Goal: Information Seeking & Learning: Learn about a topic

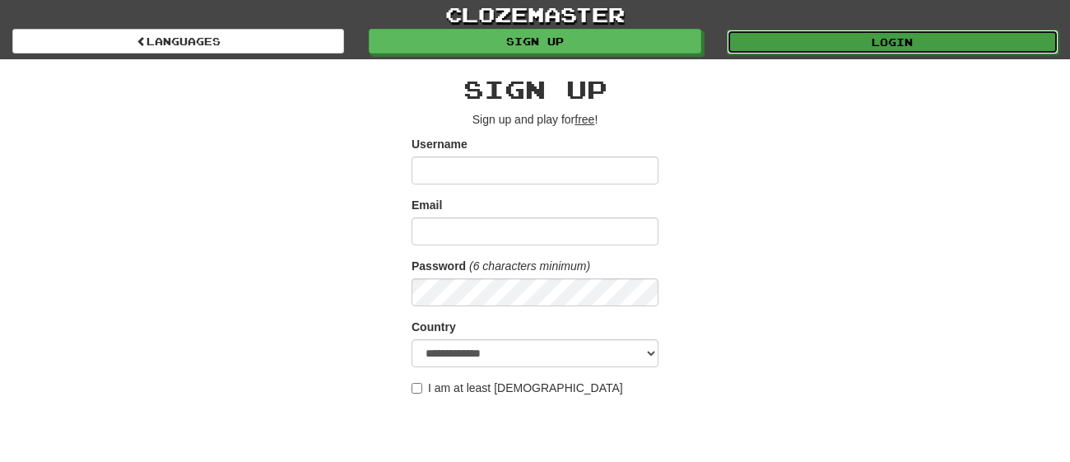
click at [732, 41] on link "Login" at bounding box center [893, 42] width 332 height 25
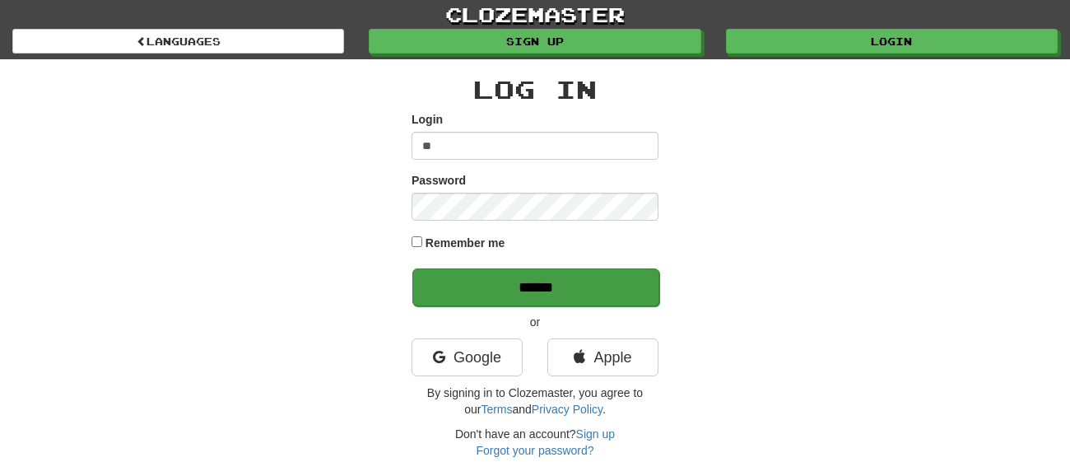
type input "*"
type input "*****"
type input "*"
type input "**********"
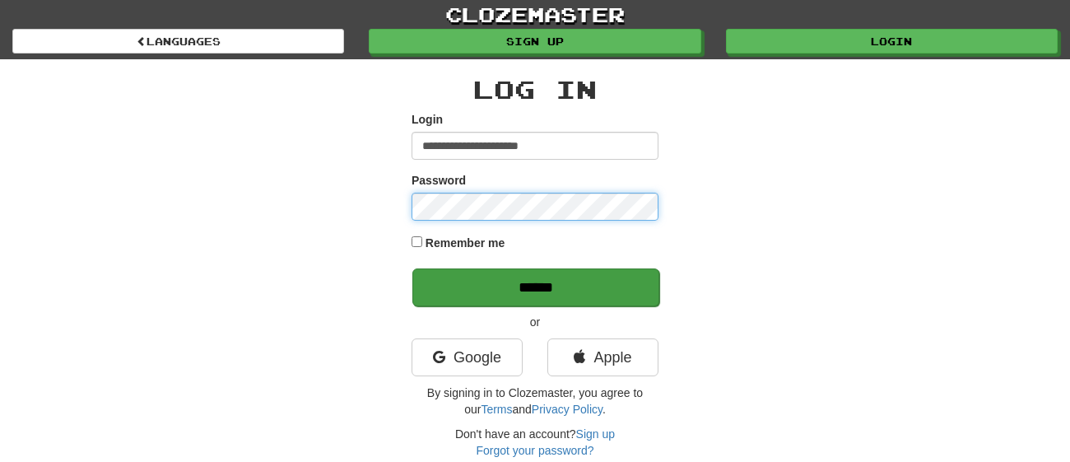
click at [412, 268] on input "******" at bounding box center [535, 287] width 247 height 38
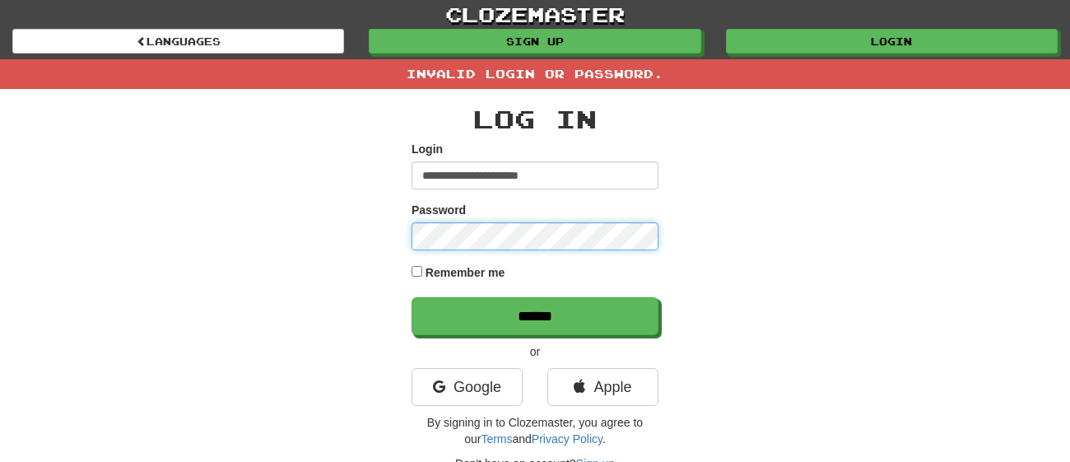
click at [411, 297] on input "******" at bounding box center [534, 316] width 247 height 38
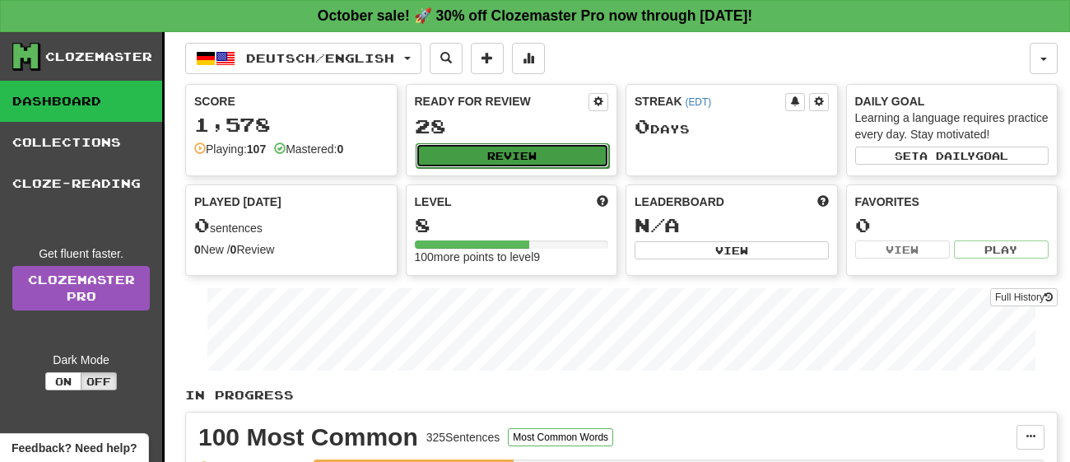
click at [515, 157] on button "Review" at bounding box center [513, 155] width 194 height 25
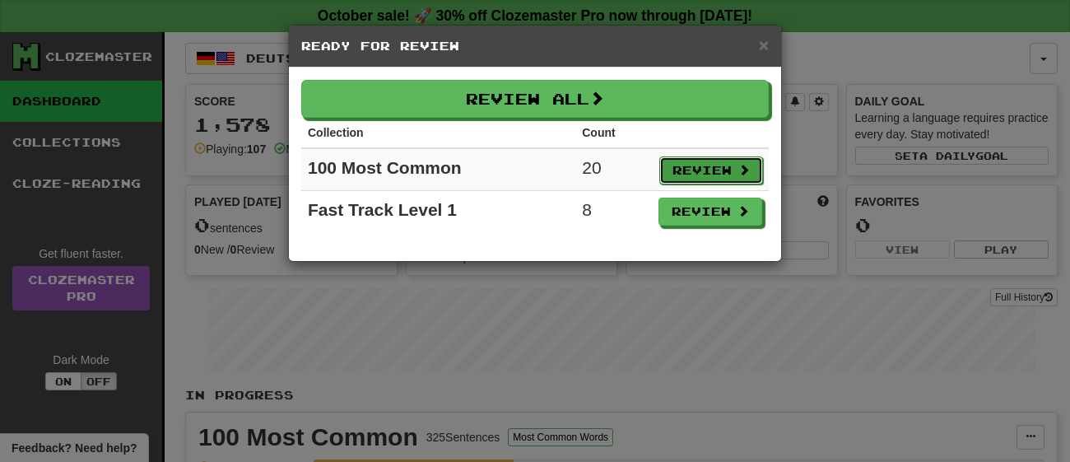
click at [686, 179] on button "Review" at bounding box center [711, 170] width 104 height 28
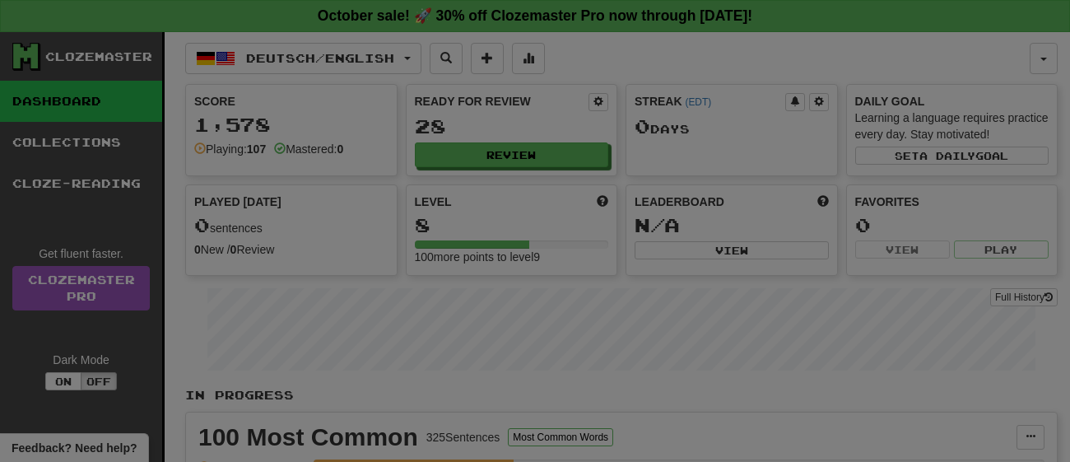
select select "**"
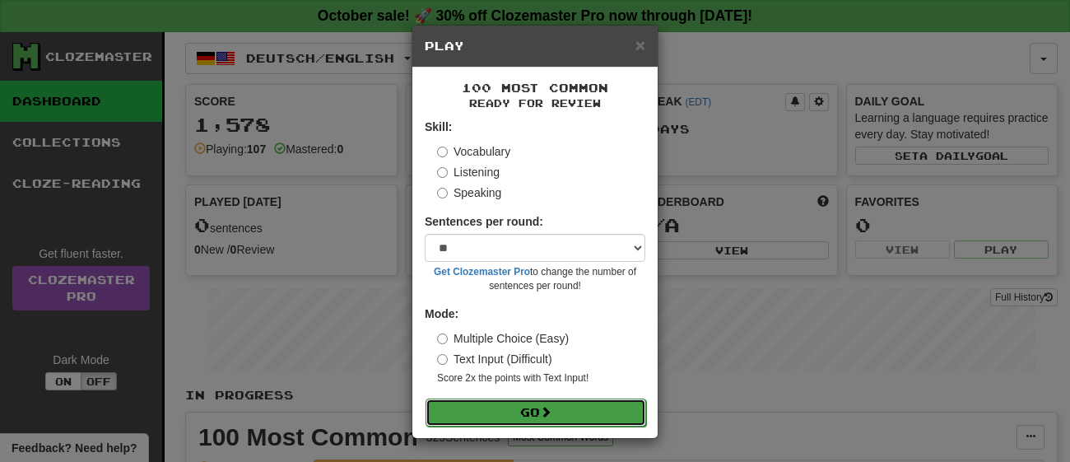
click at [530, 420] on button "Go" at bounding box center [535, 412] width 221 height 28
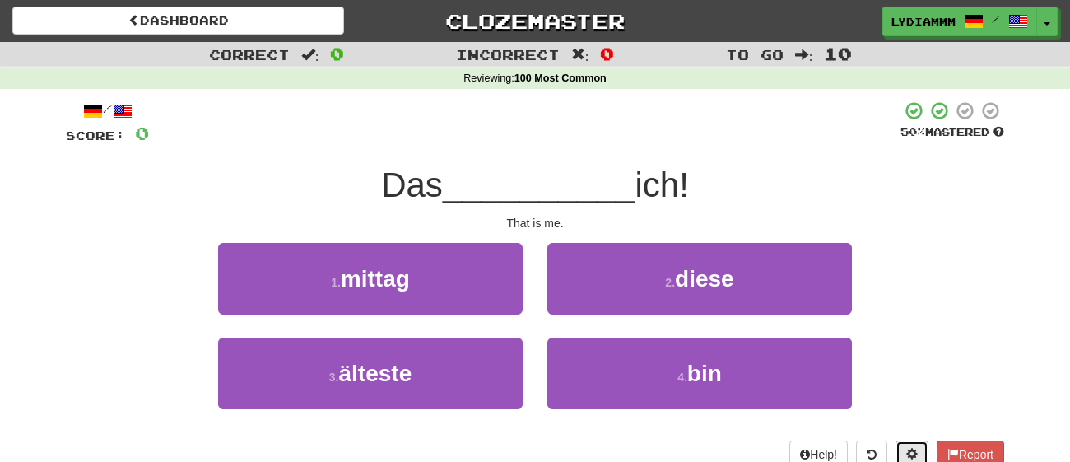
click at [904, 444] on button at bounding box center [911, 454] width 33 height 28
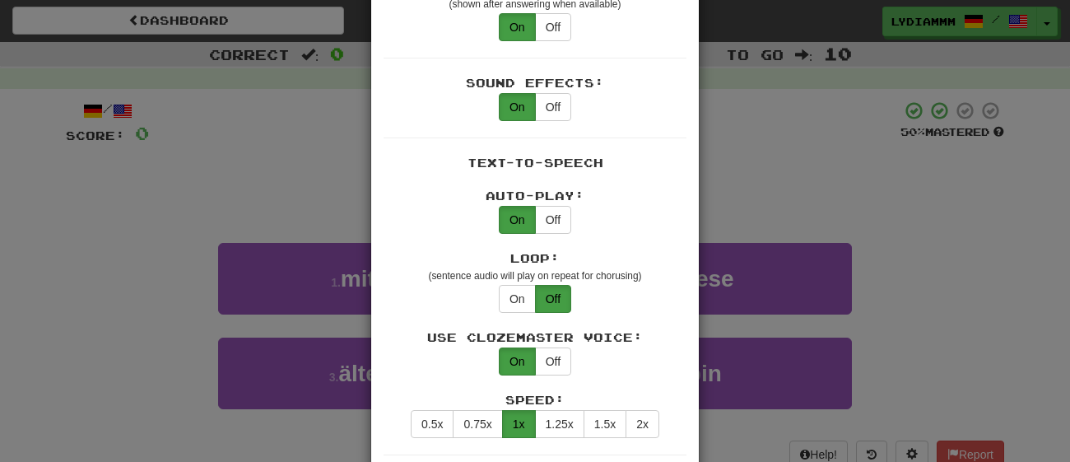
scroll to position [589, 0]
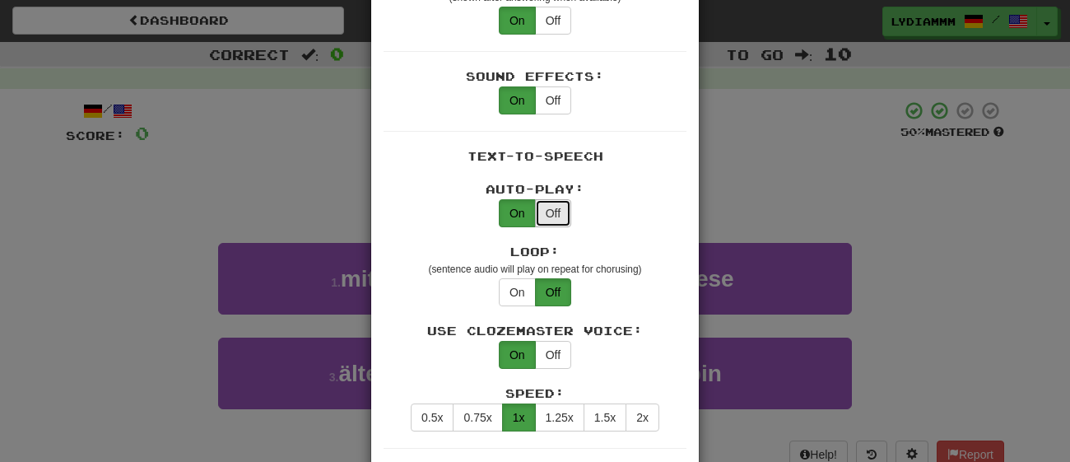
click at [547, 205] on button "Off" at bounding box center [553, 213] width 36 height 28
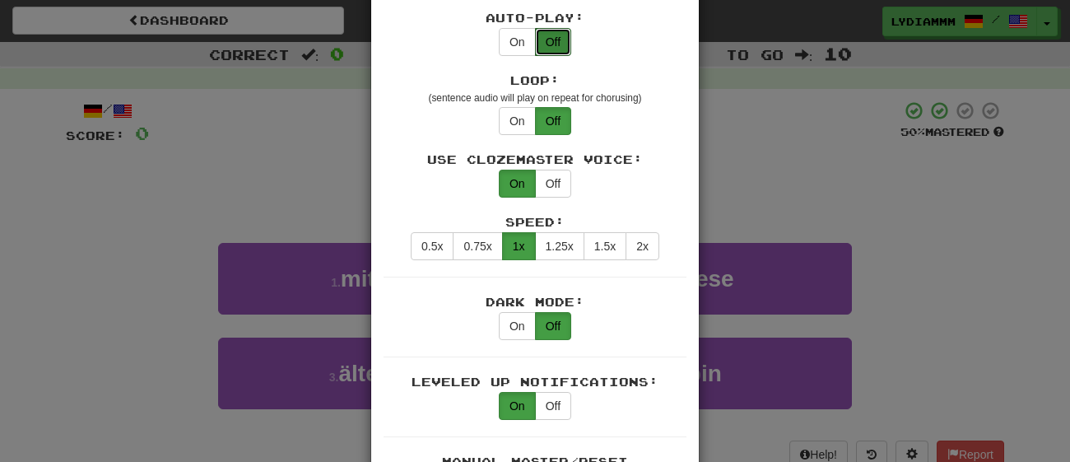
scroll to position [761, 0]
click at [520, 314] on button "On" at bounding box center [517, 325] width 37 height 28
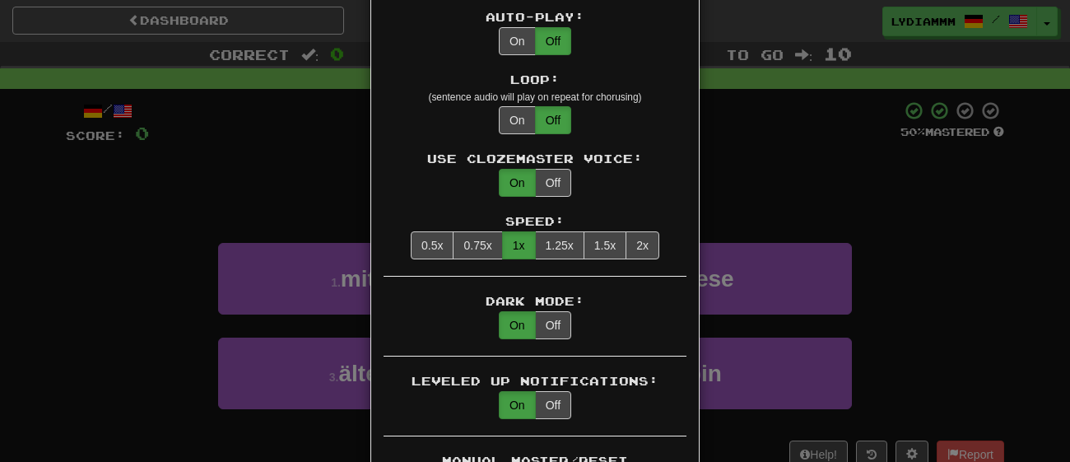
click at [1044, 329] on div "× Game Settings Translations: Visible Show After Answering Hidden Sentence Text…" at bounding box center [535, 231] width 1070 height 462
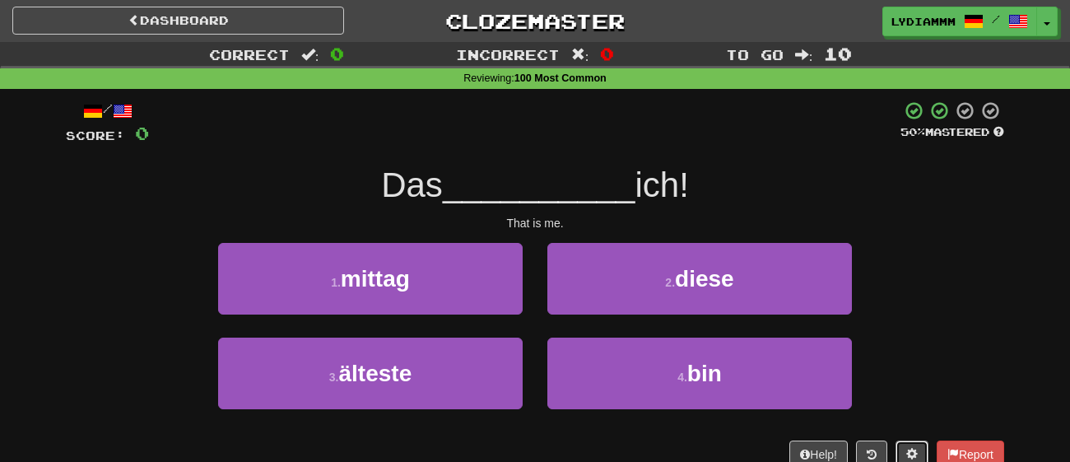
scroll to position [6, 0]
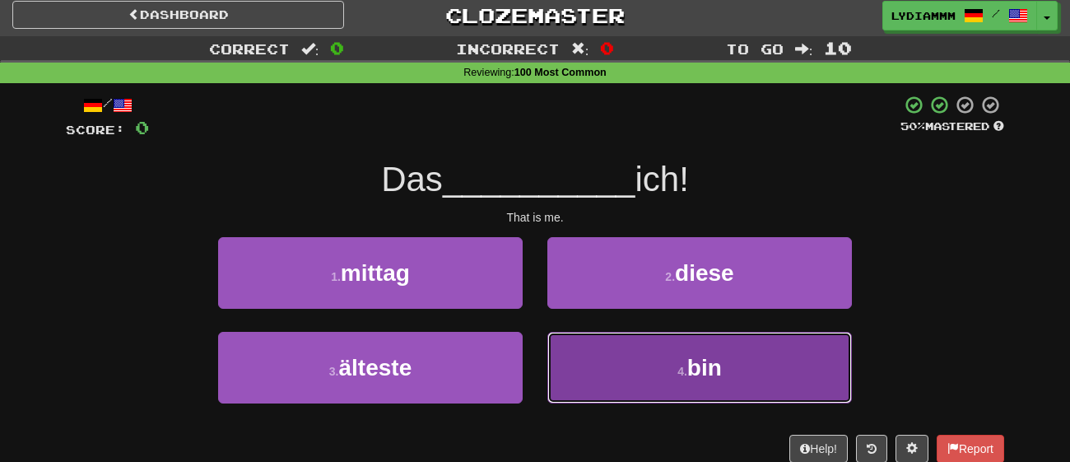
click at [765, 354] on button "4 . bin" at bounding box center [699, 368] width 305 height 72
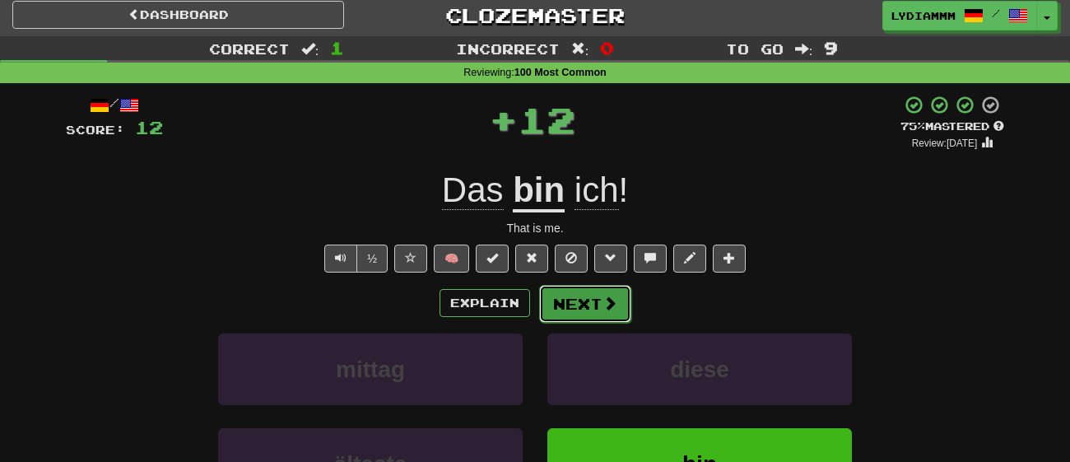
click at [579, 292] on button "Next" at bounding box center [585, 304] width 92 height 38
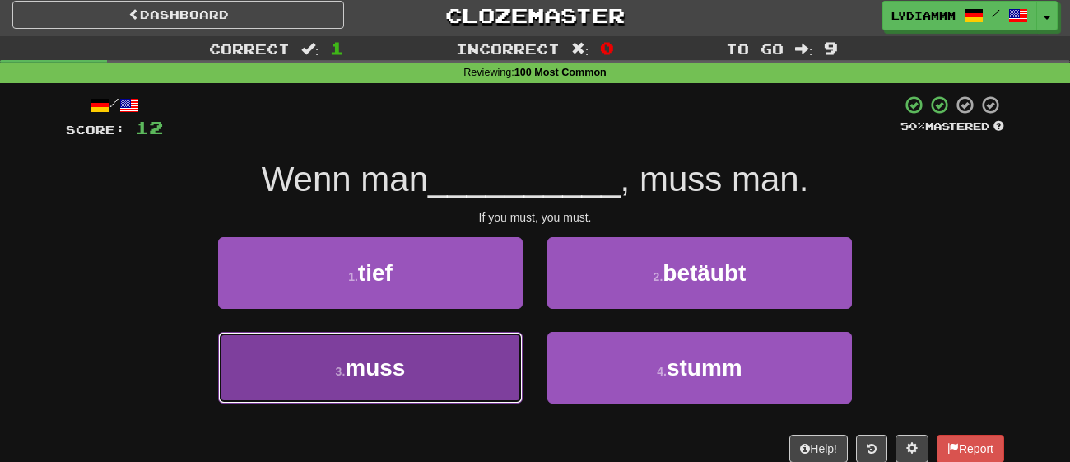
click at [402, 384] on button "3 . muss" at bounding box center [370, 368] width 305 height 72
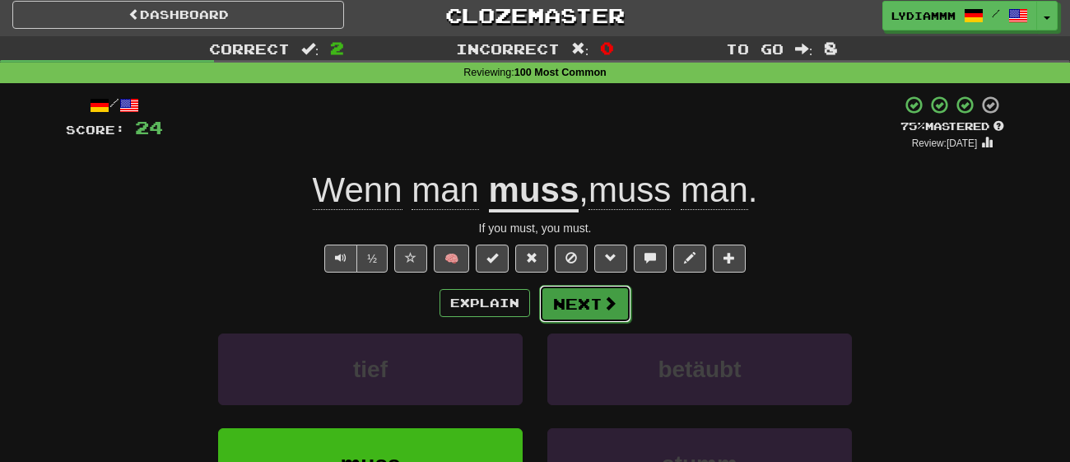
click at [579, 314] on button "Next" at bounding box center [585, 304] width 92 height 38
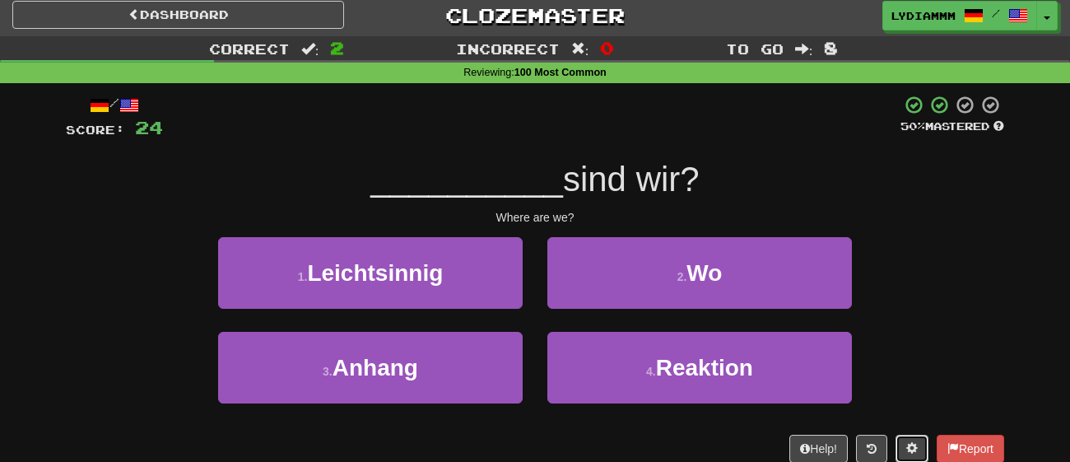
click at [910, 443] on span at bounding box center [912, 448] width 12 height 12
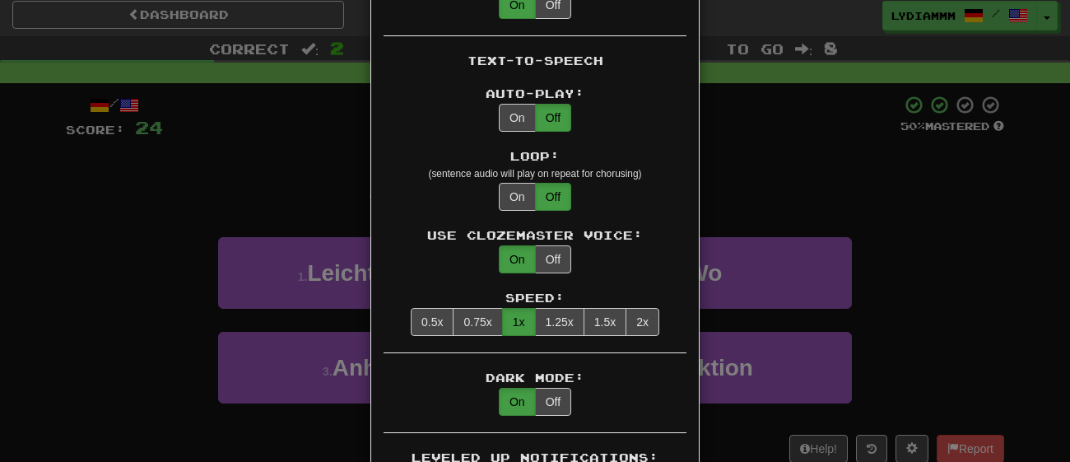
scroll to position [690, 0]
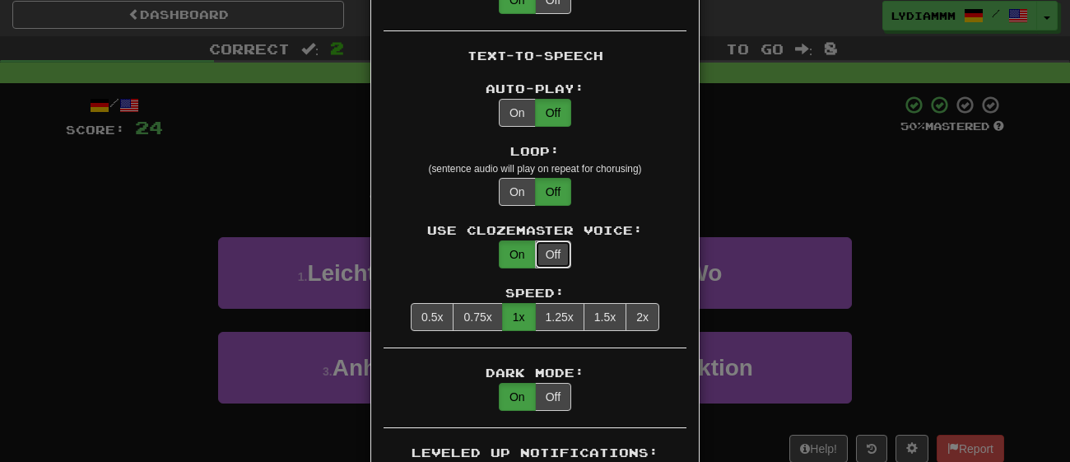
click at [542, 246] on button "Off" at bounding box center [553, 254] width 36 height 28
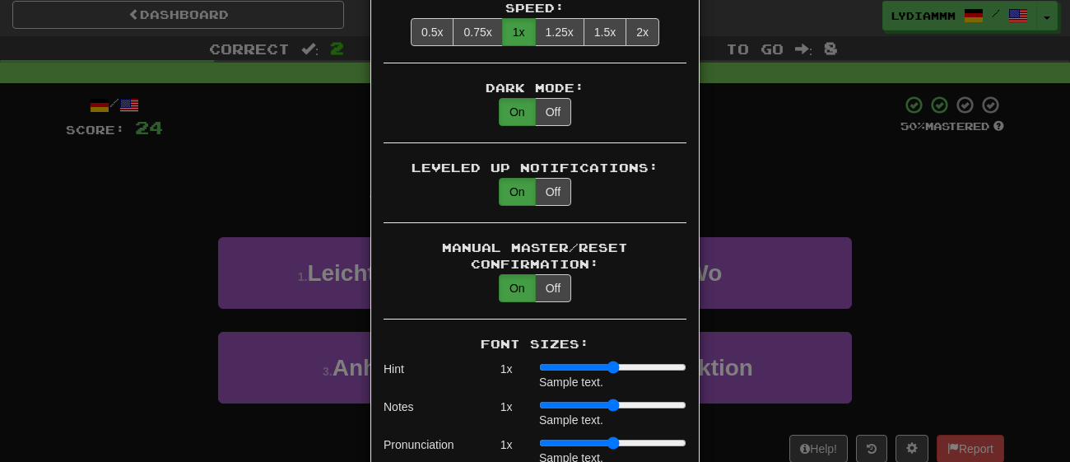
scroll to position [1065, 0]
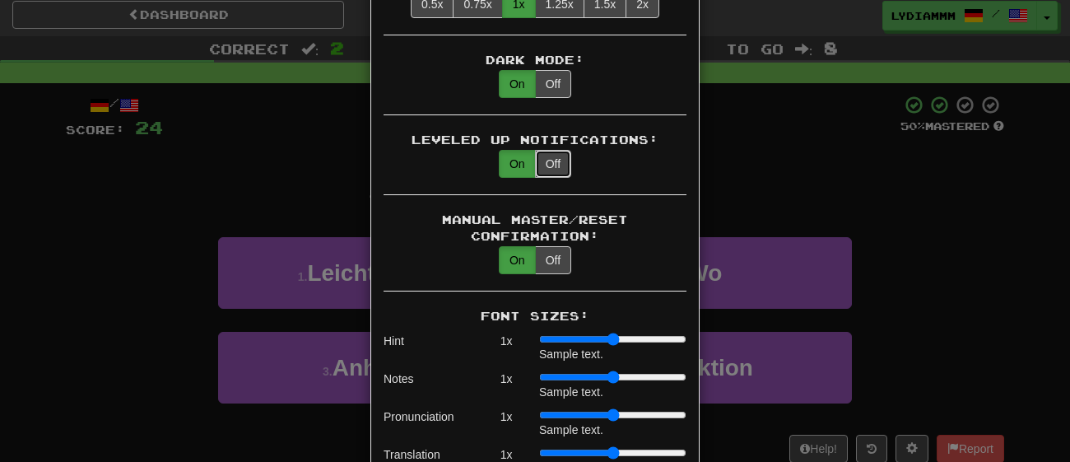
click at [556, 150] on button "Off" at bounding box center [553, 164] width 36 height 28
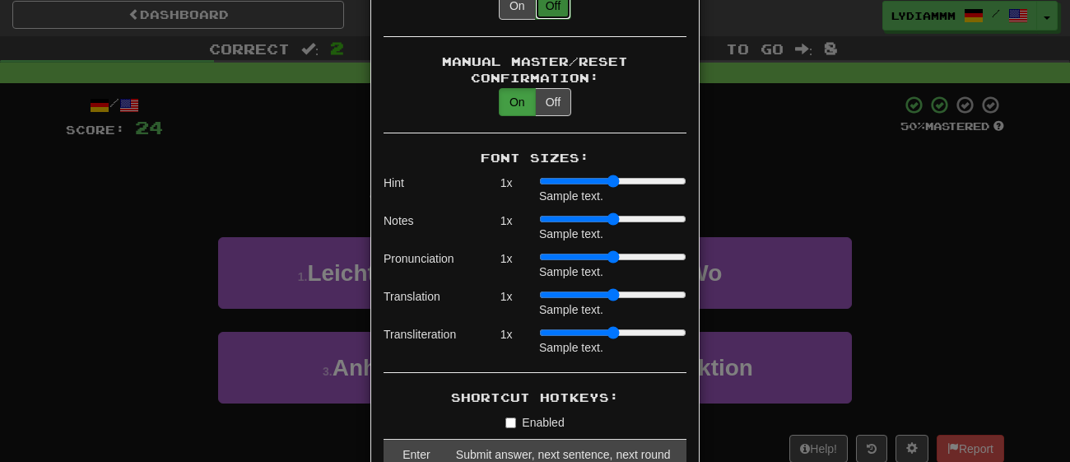
scroll to position [1249, 0]
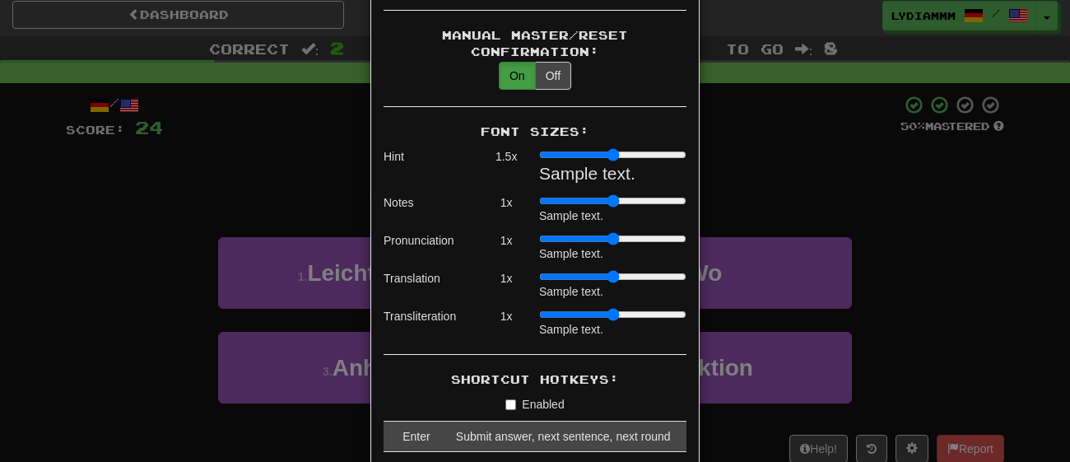
drag, startPoint x: 544, startPoint y: 137, endPoint x: 560, endPoint y: 141, distance: 16.2
type input "***"
click at [560, 148] on input "range" at bounding box center [612, 154] width 147 height 13
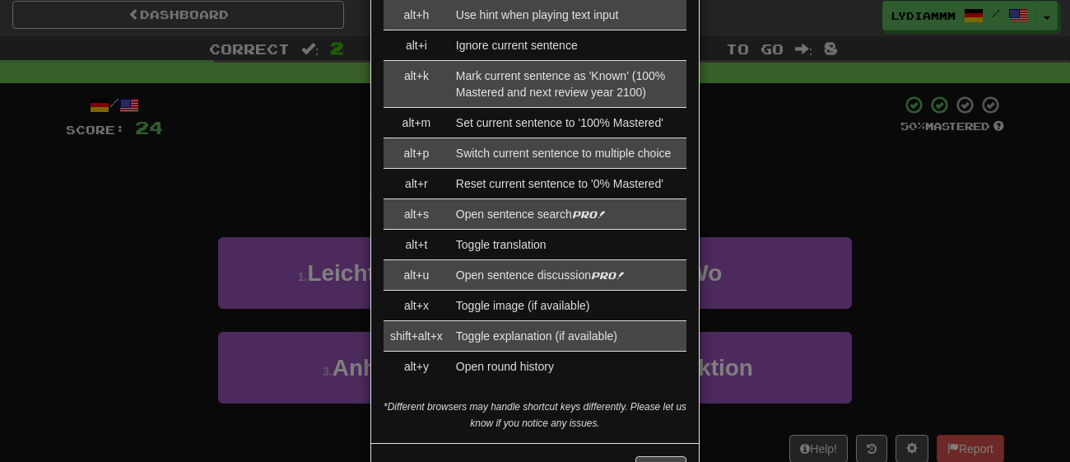
scroll to position [2029, 0]
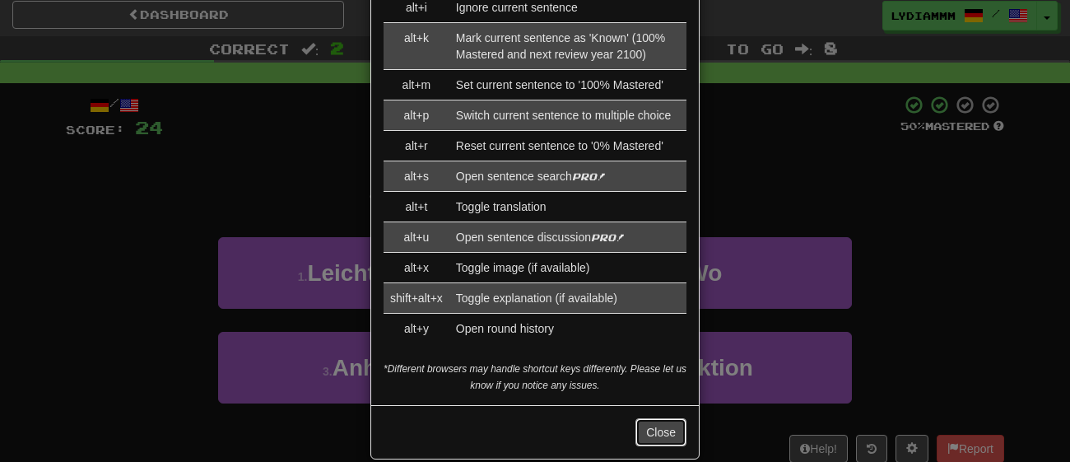
click at [673, 418] on button "Close" at bounding box center [660, 432] width 51 height 28
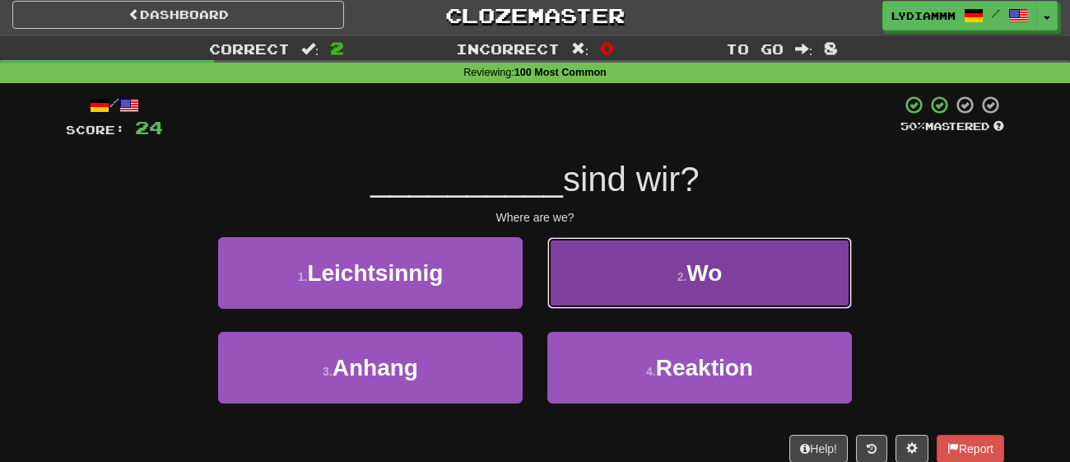
click at [656, 269] on button "2 . Wo" at bounding box center [699, 273] width 305 height 72
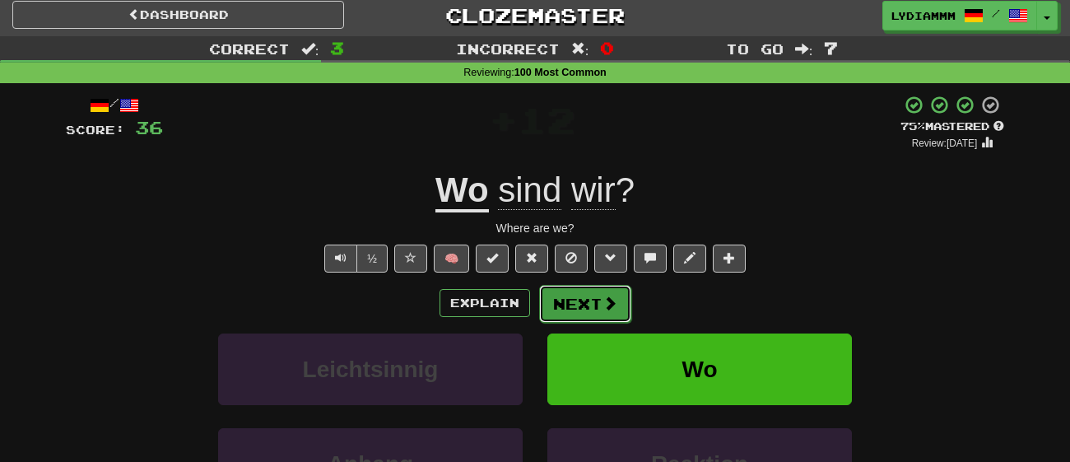
click at [607, 285] on button "Next" at bounding box center [585, 304] width 92 height 38
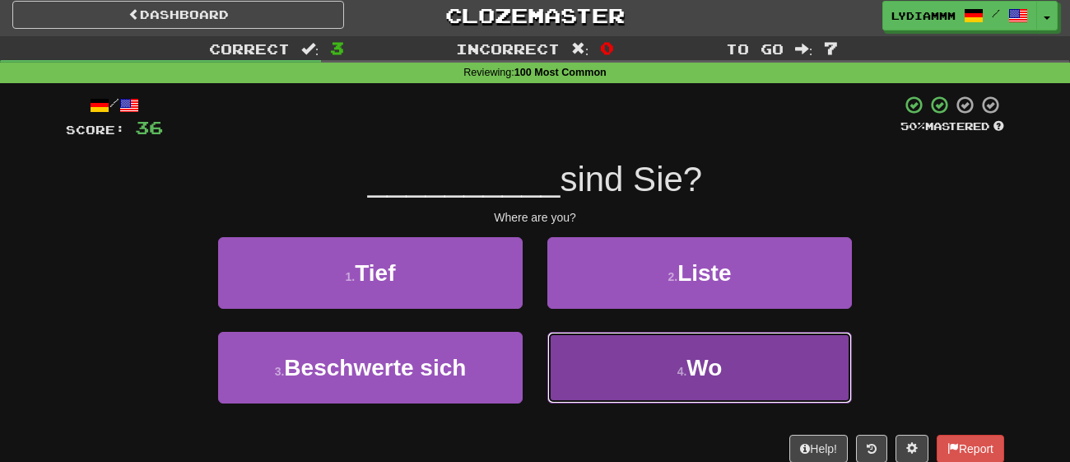
click at [605, 356] on button "4 . Wo" at bounding box center [699, 368] width 305 height 72
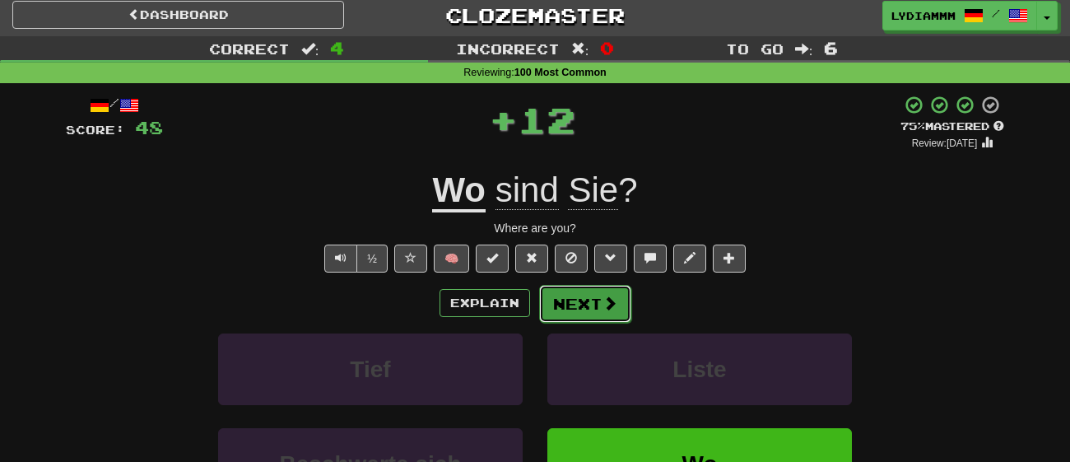
click at [579, 301] on button "Next" at bounding box center [585, 304] width 92 height 38
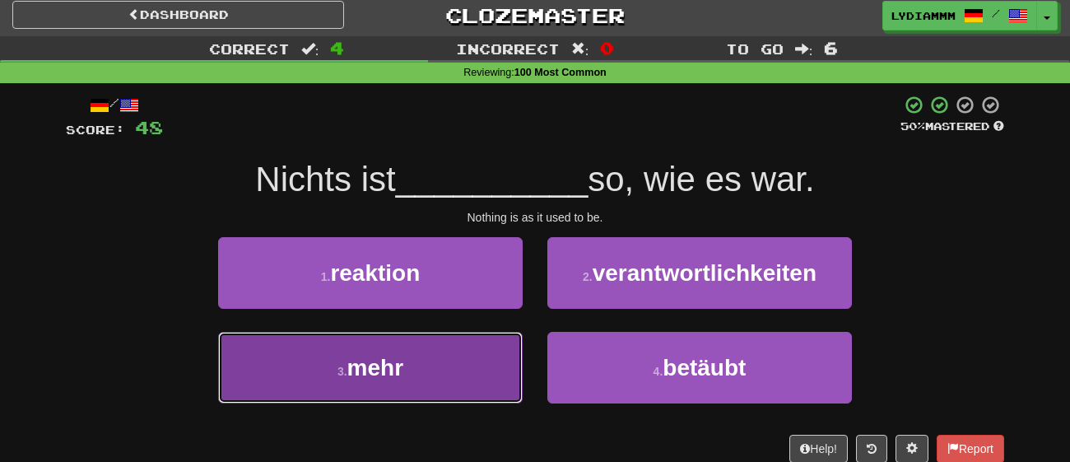
click at [519, 338] on button "3 . mehr" at bounding box center [370, 368] width 305 height 72
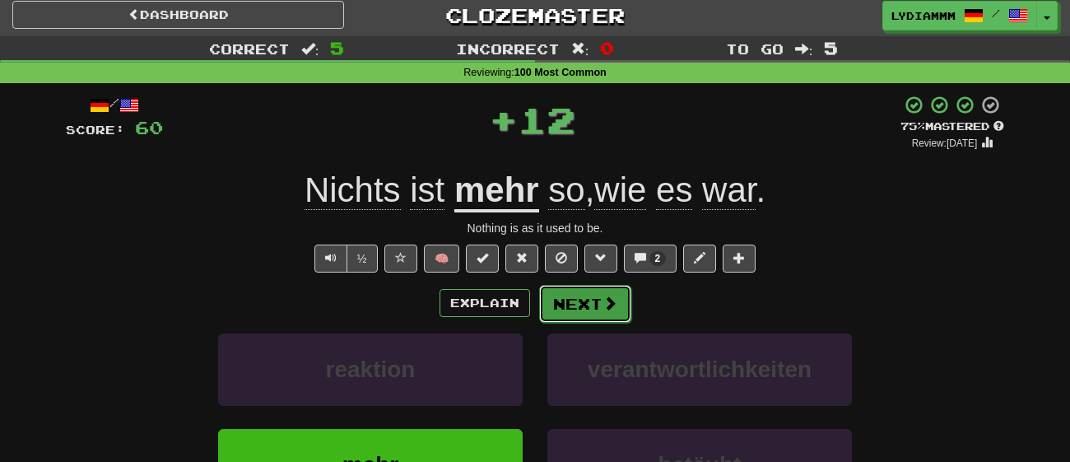
click at [579, 303] on button "Next" at bounding box center [585, 304] width 92 height 38
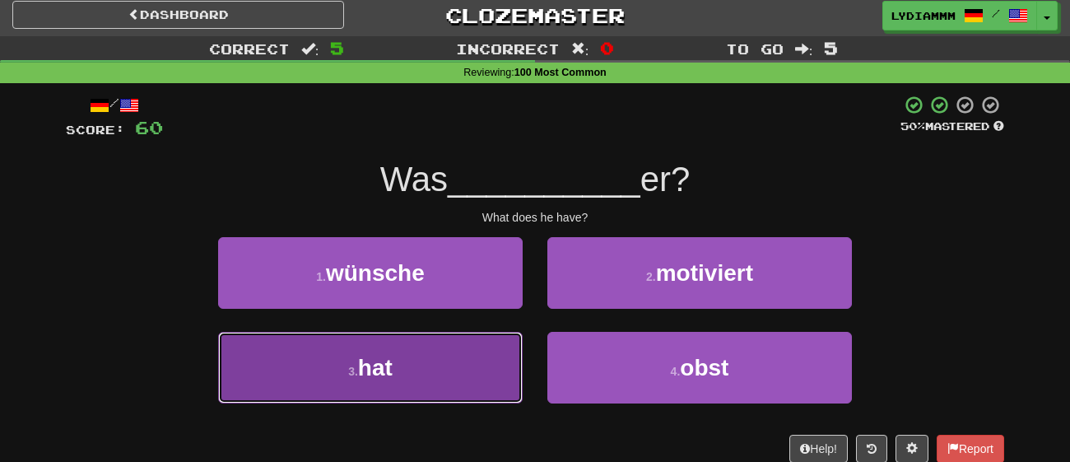
click at [453, 386] on button "3 . hat" at bounding box center [370, 368] width 305 height 72
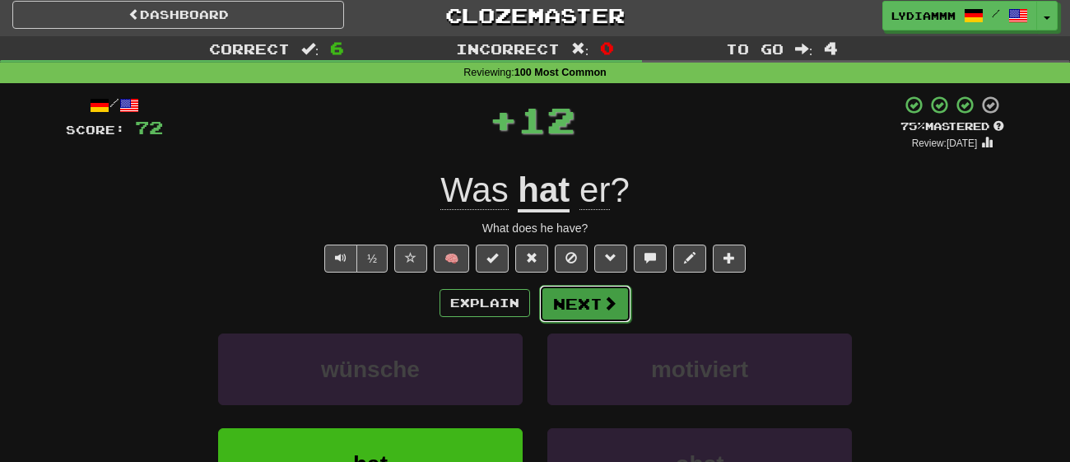
click at [560, 307] on button "Next" at bounding box center [585, 304] width 92 height 38
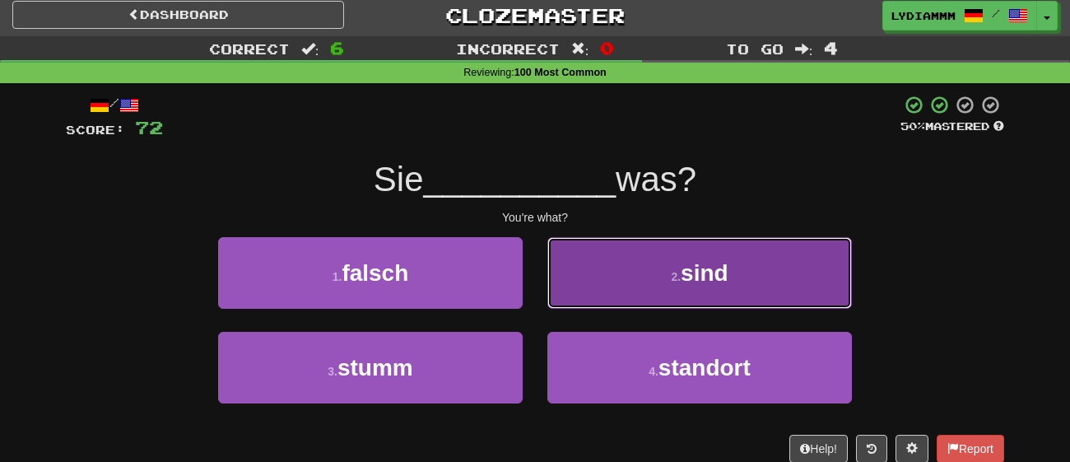
click at [579, 291] on button "2 . sind" at bounding box center [699, 273] width 305 height 72
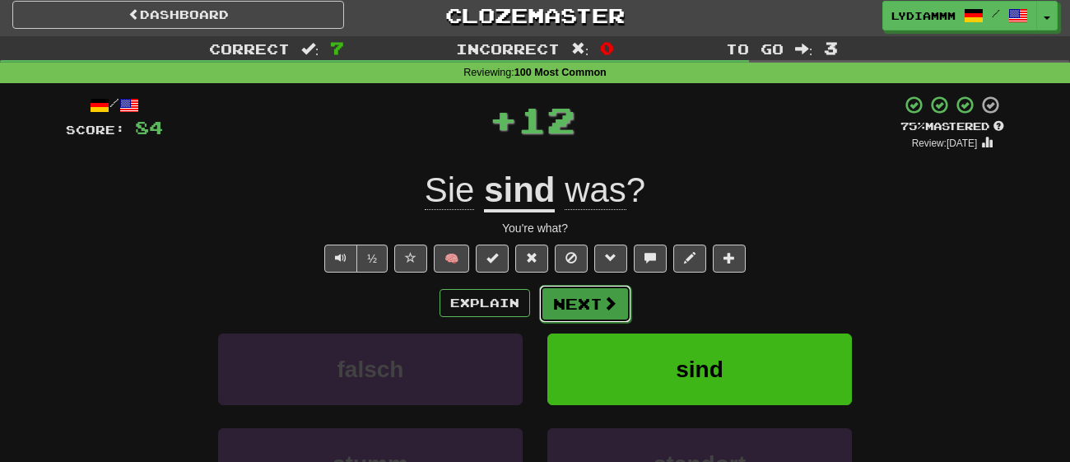
click at [576, 290] on button "Next" at bounding box center [585, 304] width 92 height 38
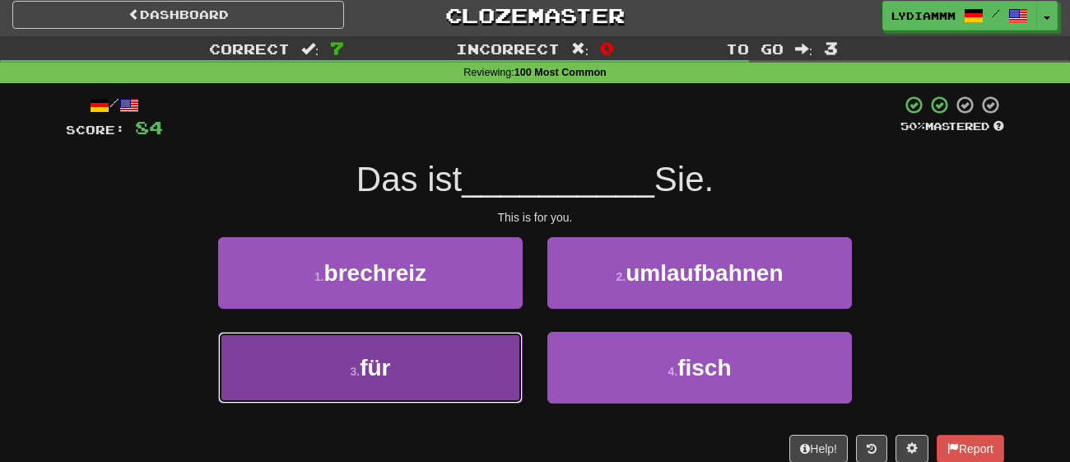
click at [478, 366] on button "3 . für" at bounding box center [370, 368] width 305 height 72
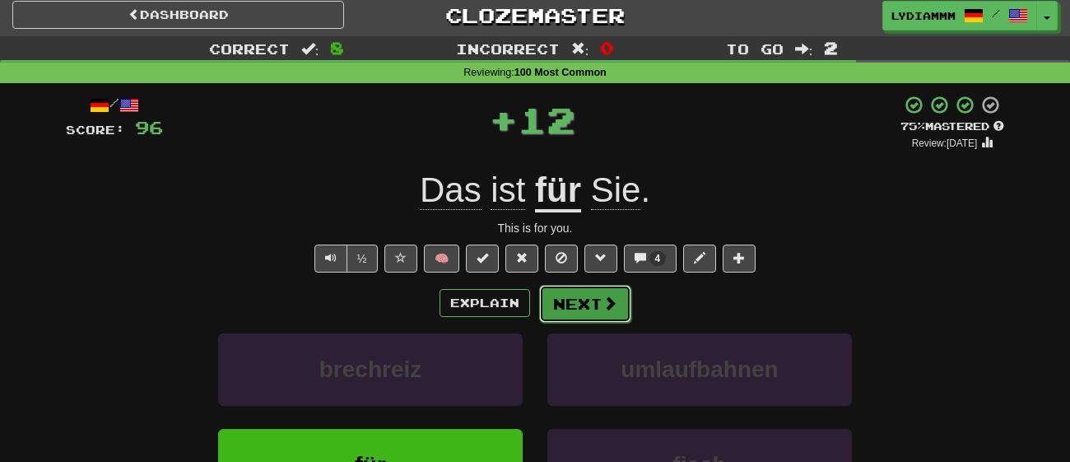
click at [571, 285] on button "Next" at bounding box center [585, 304] width 92 height 38
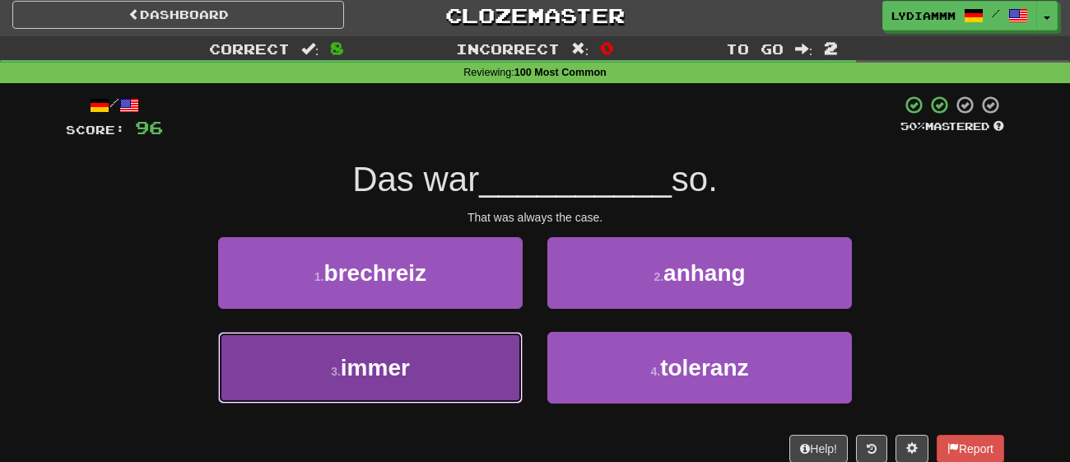
click at [465, 355] on button "3 . immer" at bounding box center [370, 368] width 305 height 72
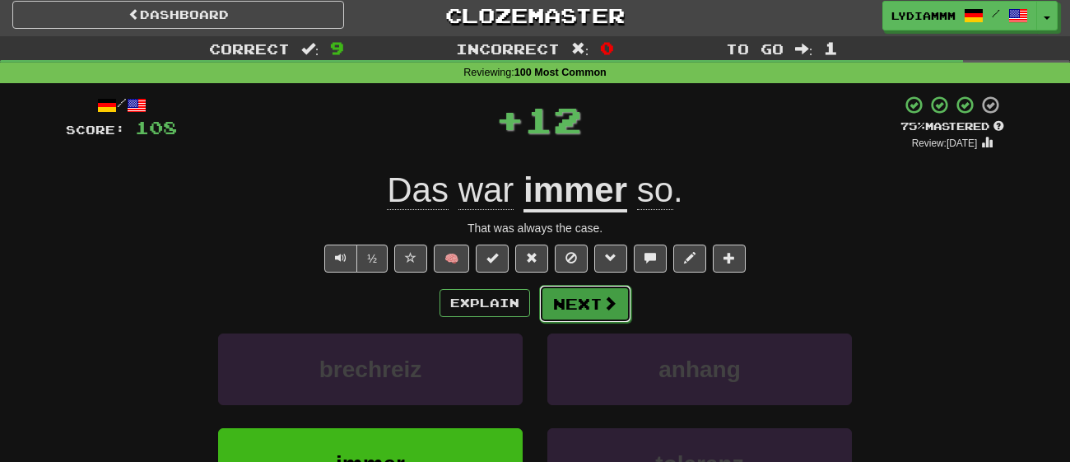
click at [596, 303] on button "Next" at bounding box center [585, 304] width 92 height 38
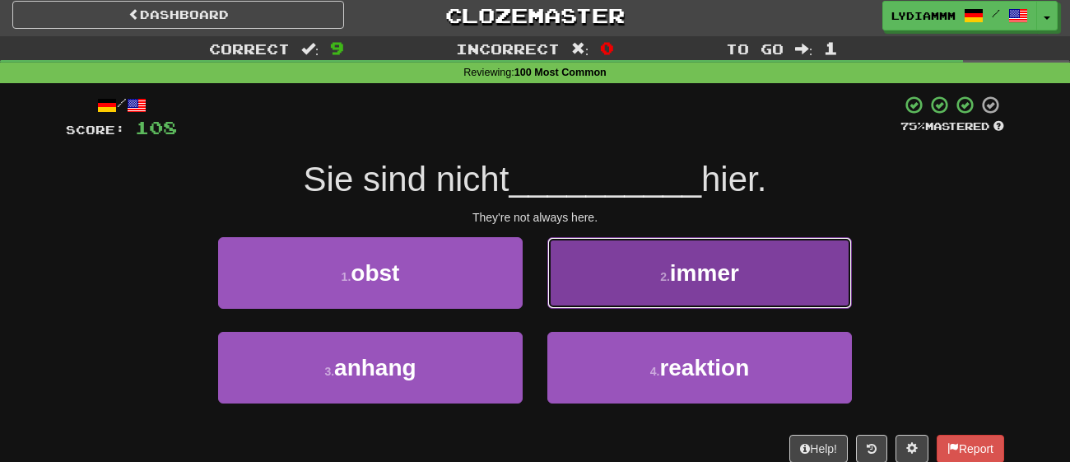
click at [577, 254] on button "2 . immer" at bounding box center [699, 273] width 305 height 72
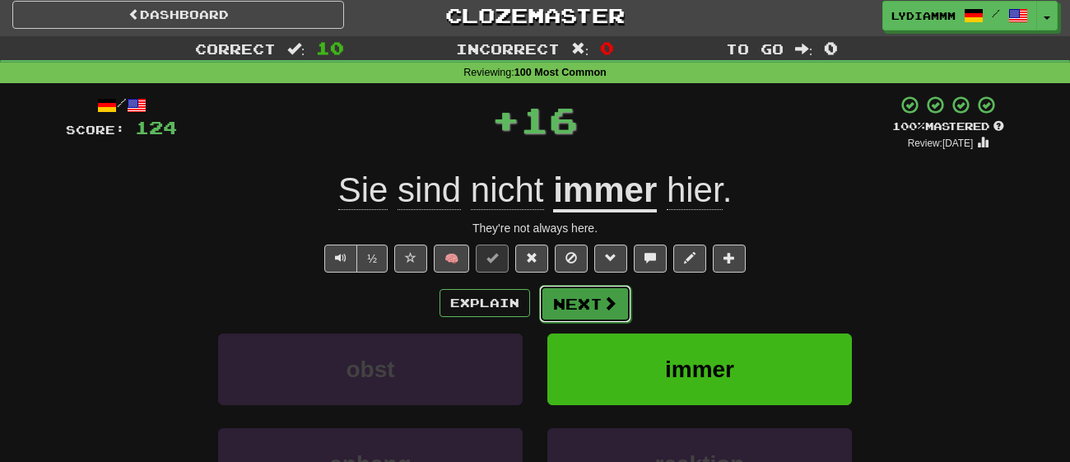
click at [588, 296] on button "Next" at bounding box center [585, 304] width 92 height 38
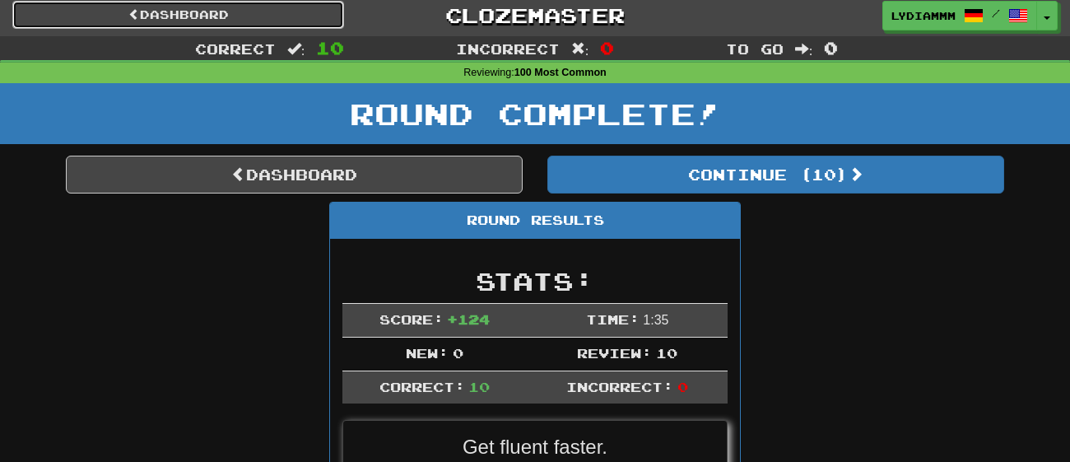
click at [296, 17] on link "Dashboard" at bounding box center [178, 15] width 332 height 28
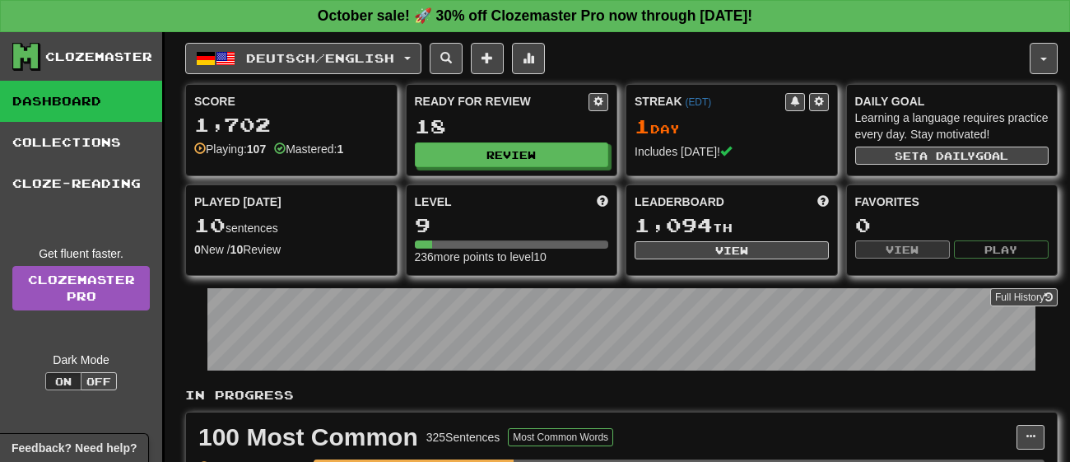
click at [231, 228] on div "10 sentences" at bounding box center [291, 225] width 194 height 21
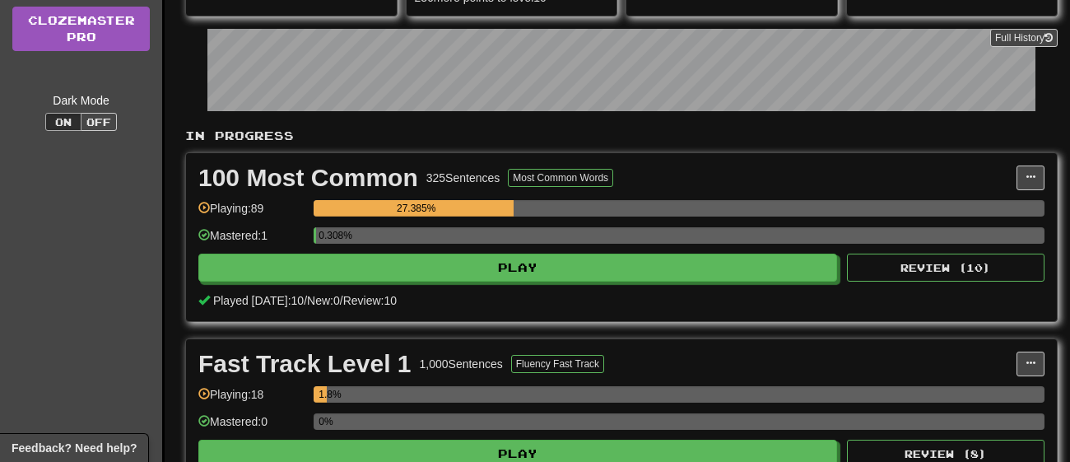
scroll to position [295, 0]
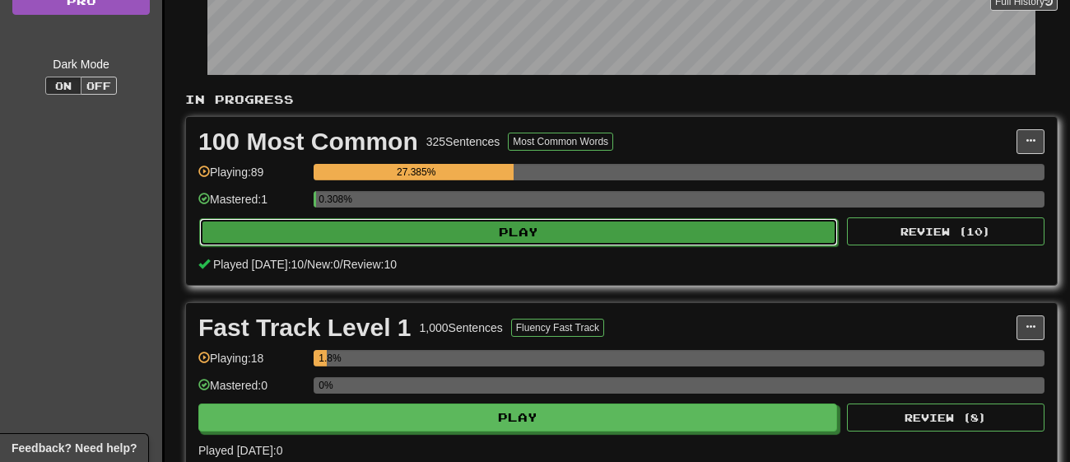
click at [617, 239] on button "Play" at bounding box center [518, 232] width 639 height 28
select select "**"
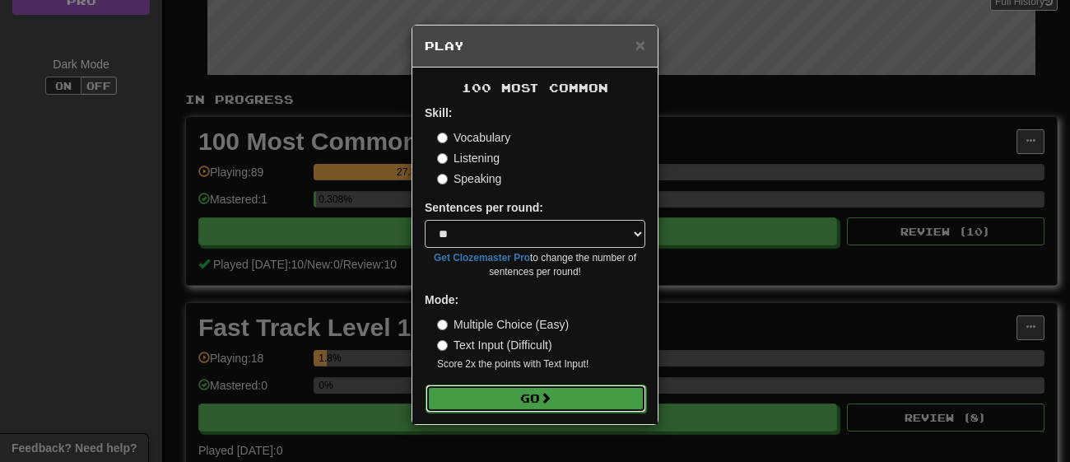
click at [601, 395] on button "Go" at bounding box center [535, 398] width 221 height 28
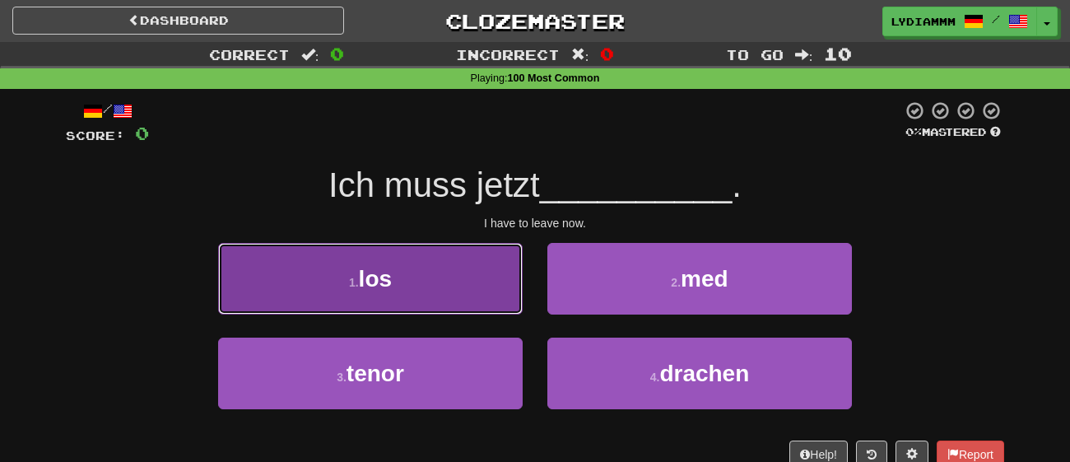
click at [415, 272] on button "1 . los" at bounding box center [370, 279] width 305 height 72
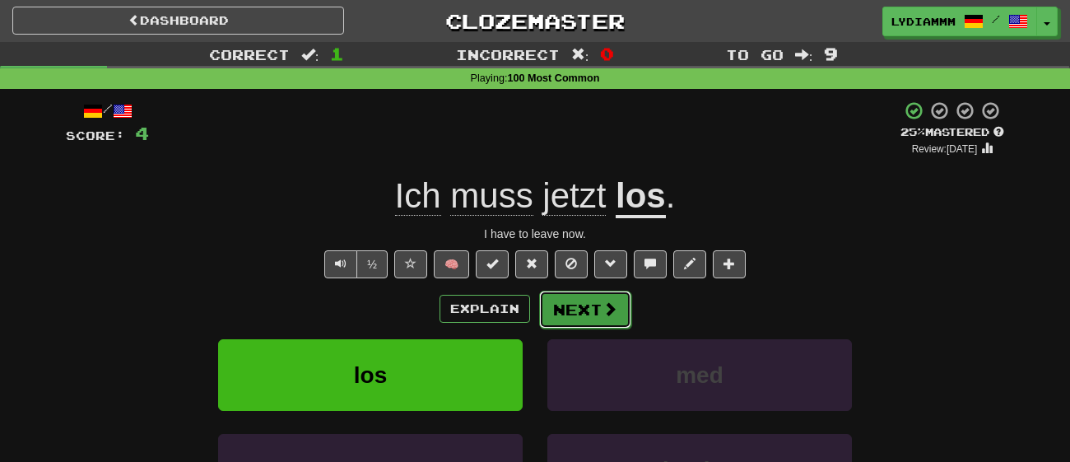
click at [588, 317] on button "Next" at bounding box center [585, 310] width 92 height 38
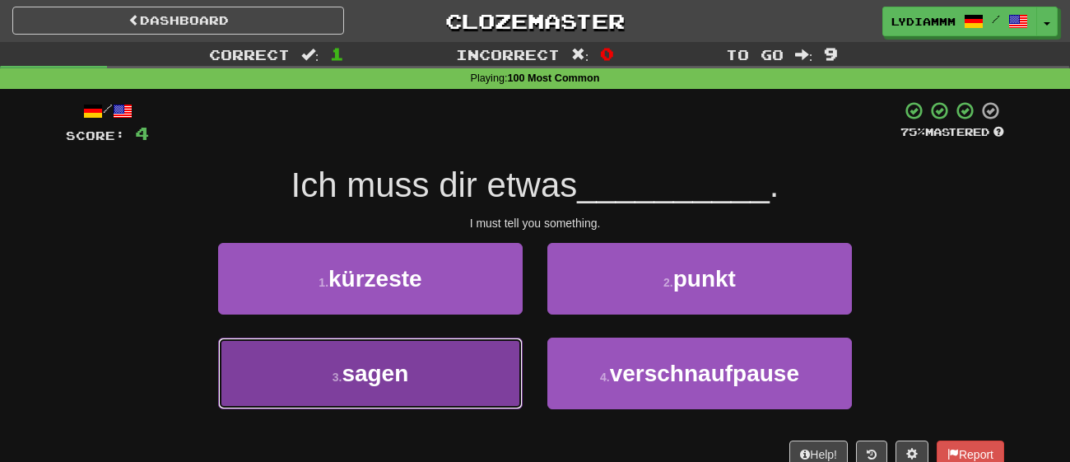
click at [429, 365] on button "3 . sagen" at bounding box center [370, 373] width 305 height 72
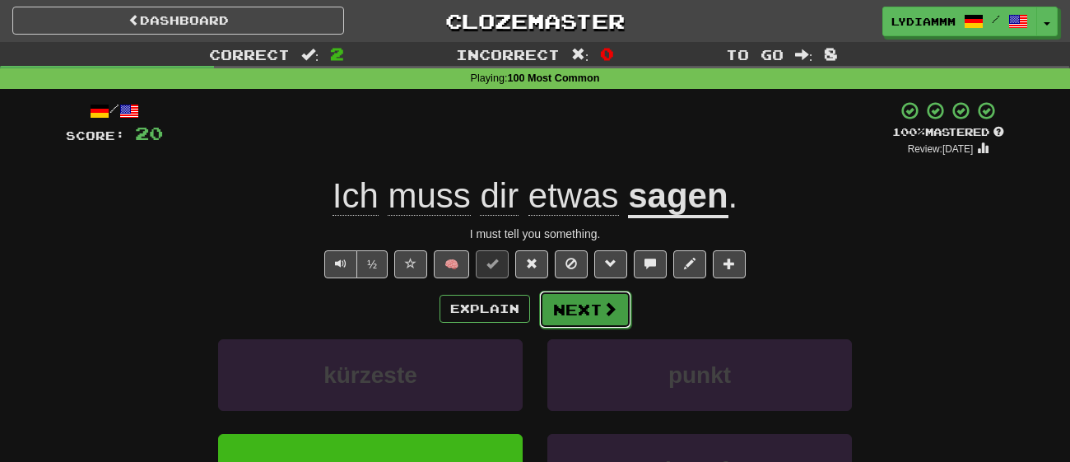
click at [565, 318] on button "Next" at bounding box center [585, 310] width 92 height 38
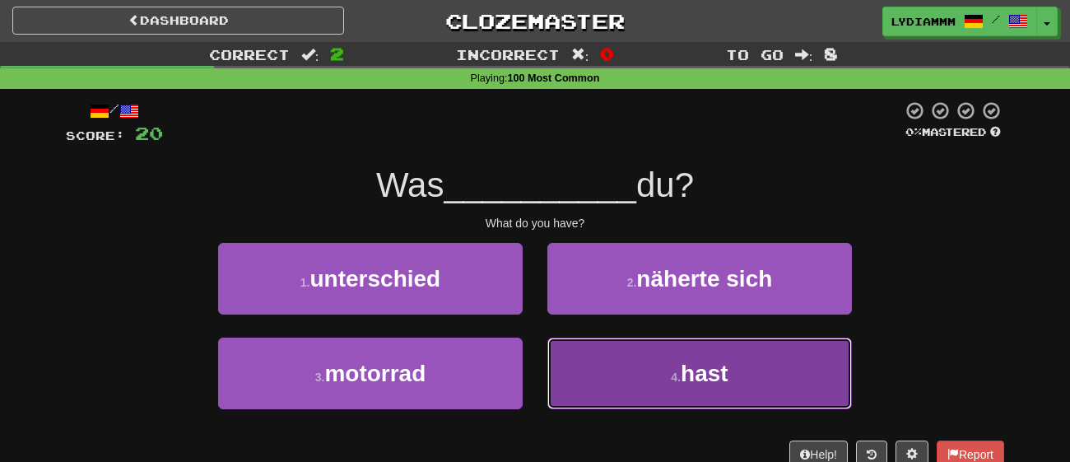
click at [580, 342] on button "4 . hast" at bounding box center [699, 373] width 305 height 72
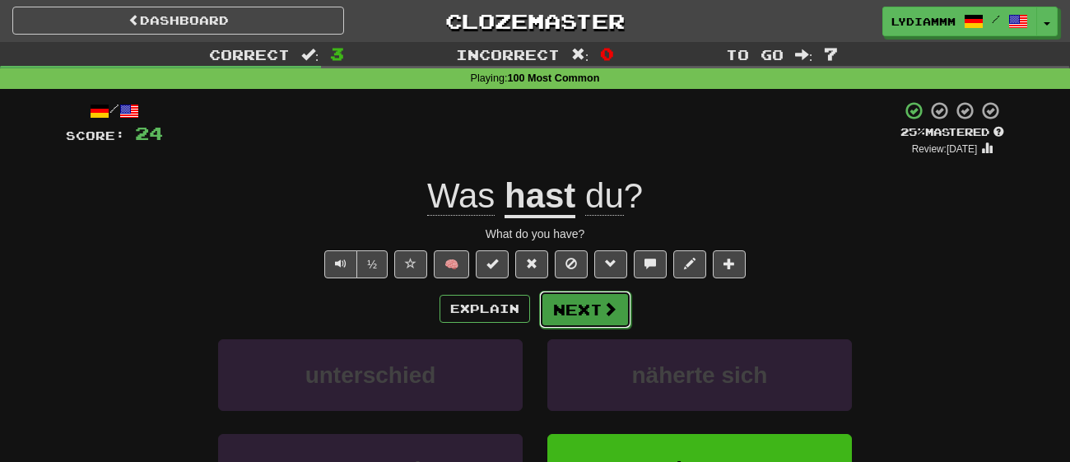
click at [570, 300] on button "Next" at bounding box center [585, 310] width 92 height 38
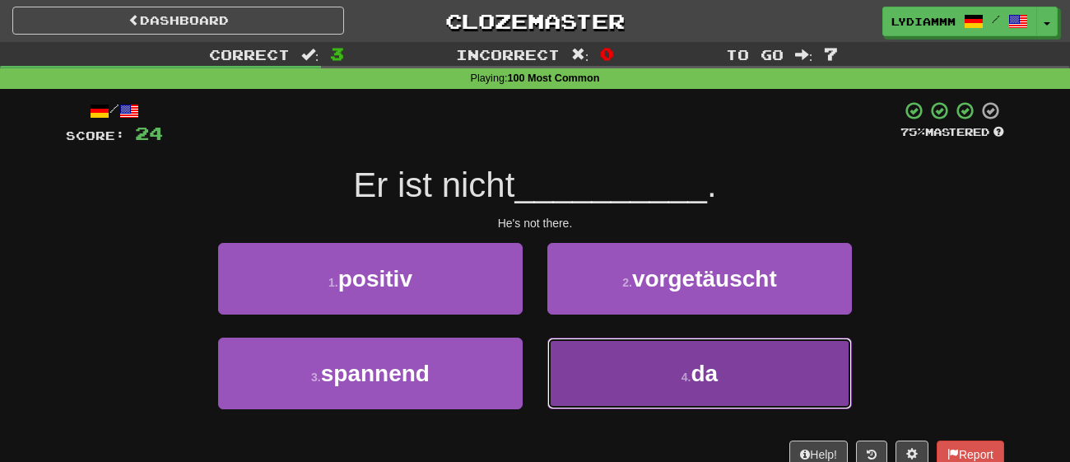
click at [612, 378] on button "4 . da" at bounding box center [699, 373] width 305 height 72
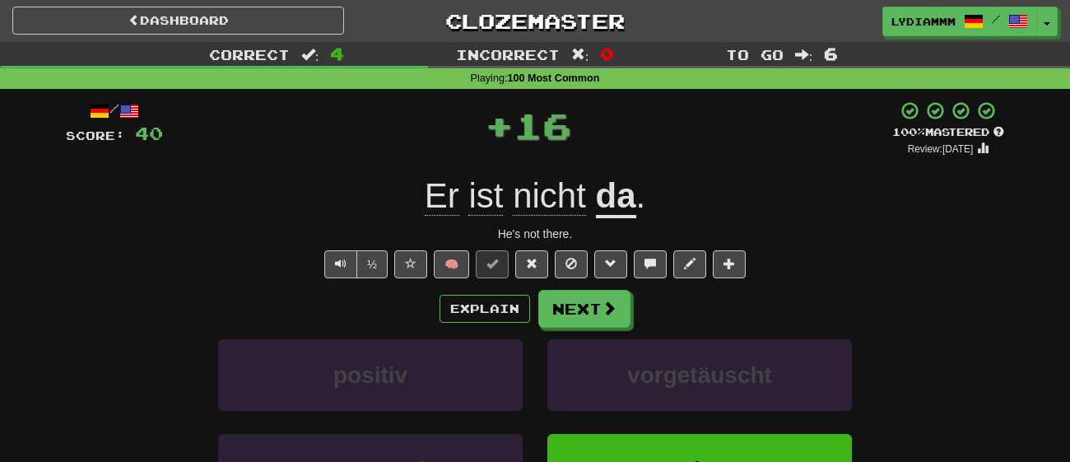
click at [593, 332] on div "Explain Next positiv vorgetäuscht spannend da Learn more: positiv vorgetäuscht …" at bounding box center [535, 422] width 938 height 264
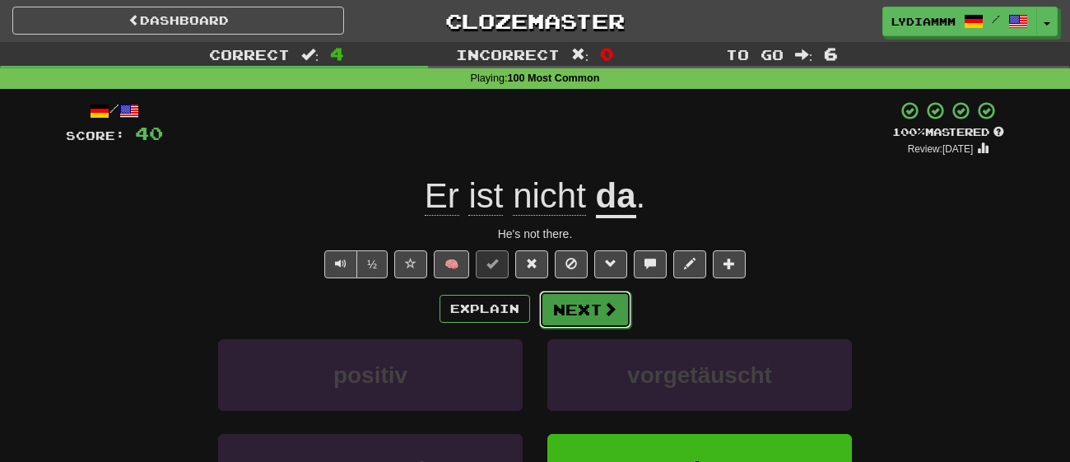
click at [593, 297] on button "Next" at bounding box center [585, 310] width 92 height 38
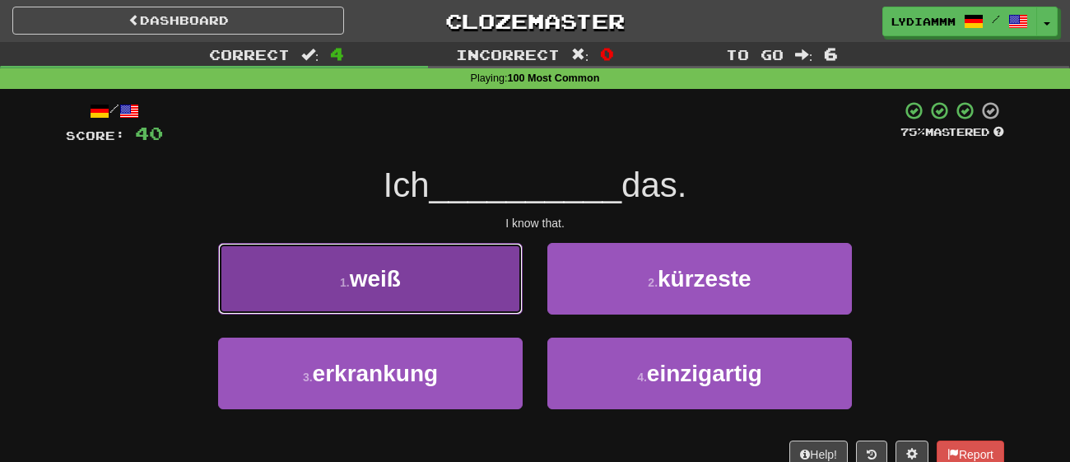
click at [308, 287] on button "1 . weiß" at bounding box center [370, 279] width 305 height 72
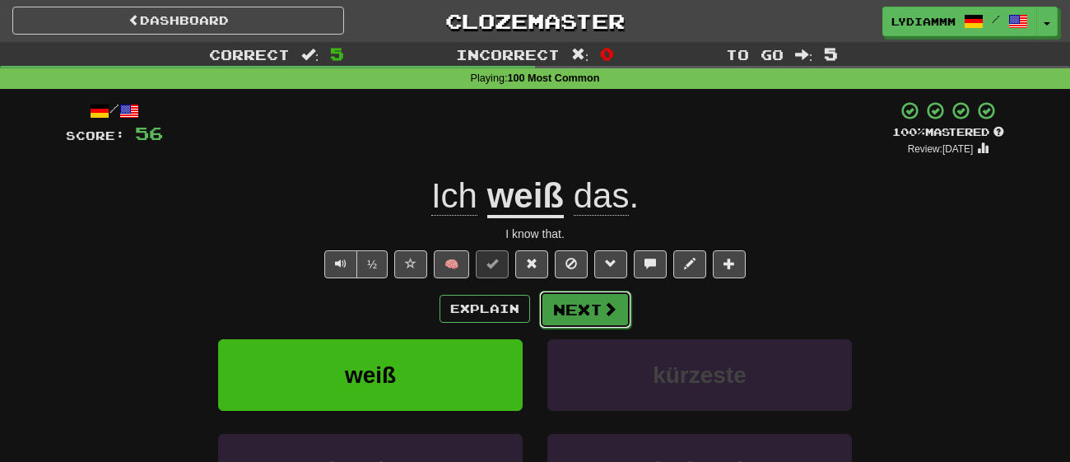
click at [602, 318] on button "Next" at bounding box center [585, 310] width 92 height 38
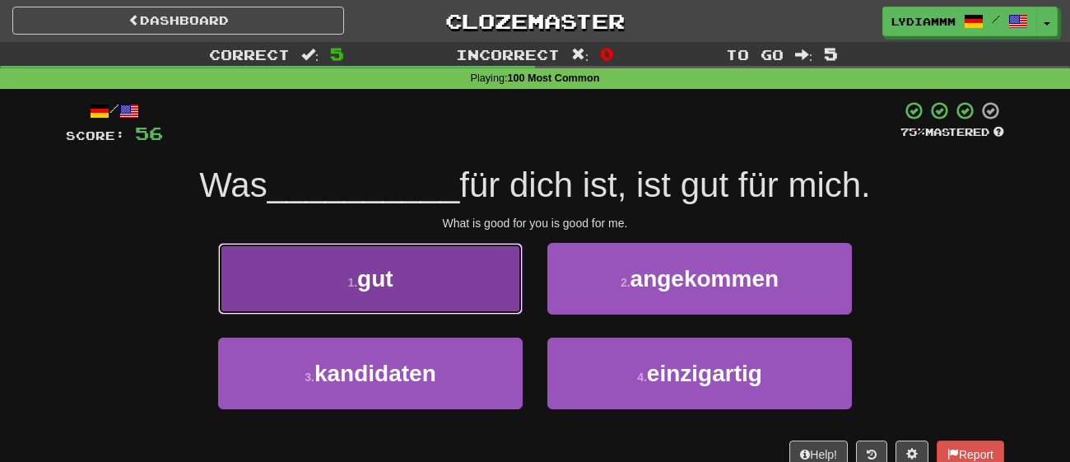
click at [439, 253] on button "1 . gut" at bounding box center [370, 279] width 305 height 72
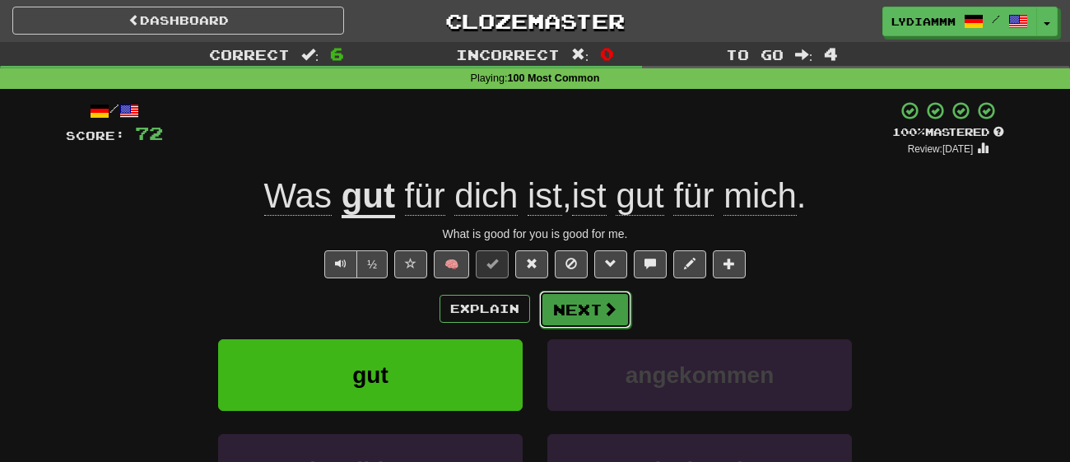
click at [611, 309] on span at bounding box center [609, 308] width 15 height 15
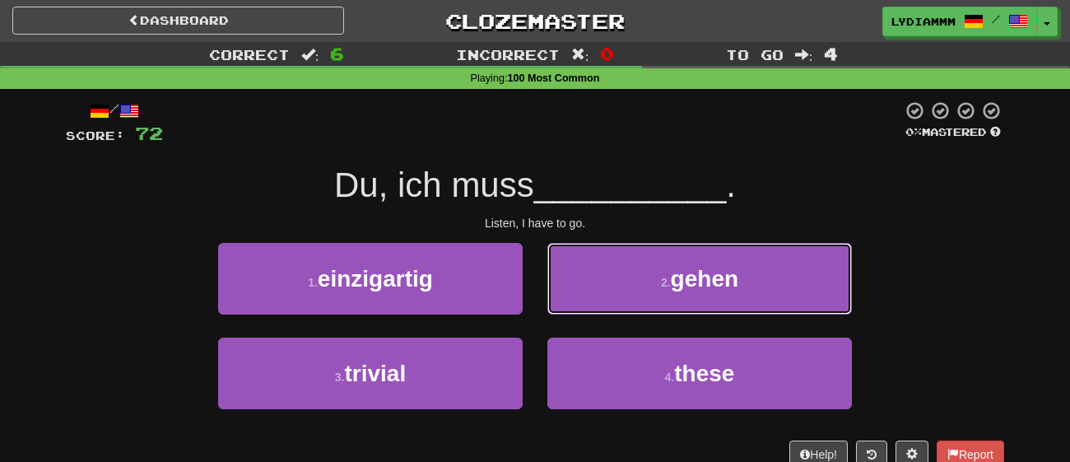
click at [611, 309] on button "2 . gehen" at bounding box center [699, 279] width 305 height 72
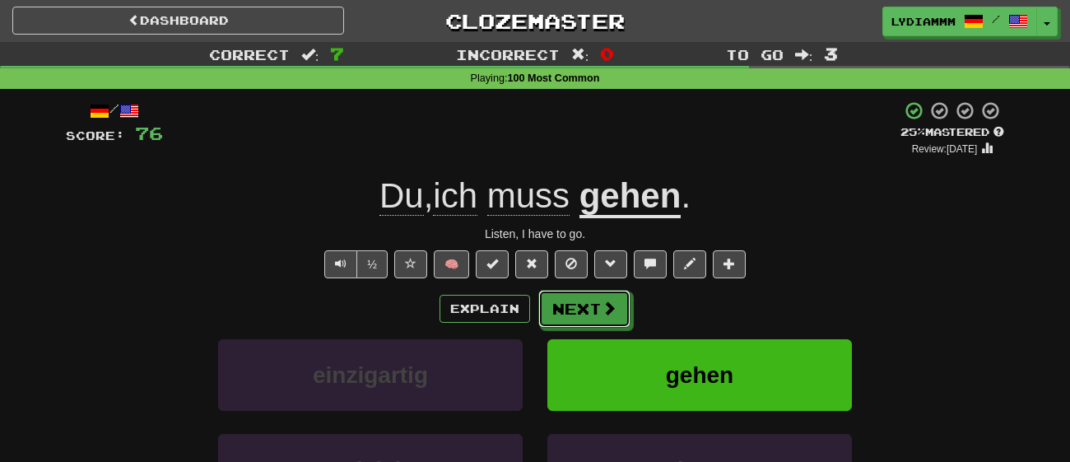
click at [611, 309] on span at bounding box center [609, 307] width 15 height 15
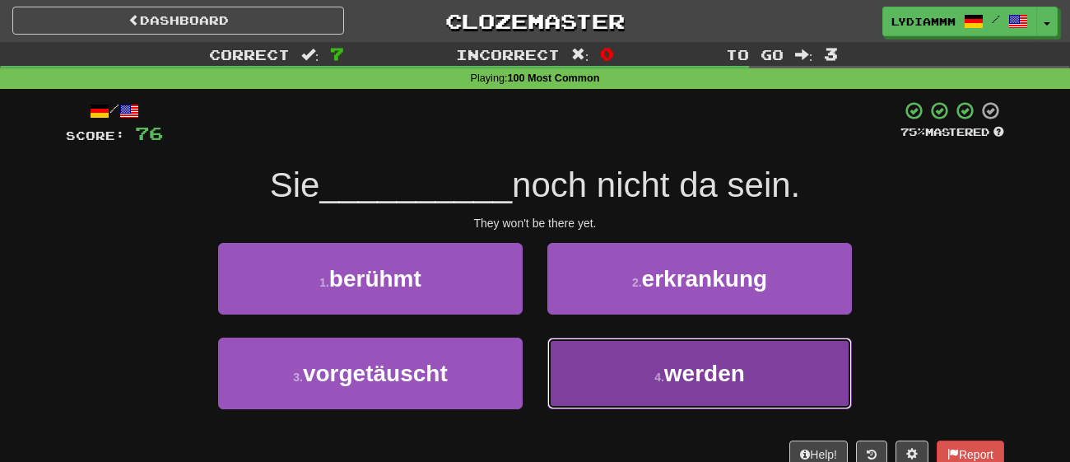
click at [634, 384] on button "4 . werden" at bounding box center [699, 373] width 305 height 72
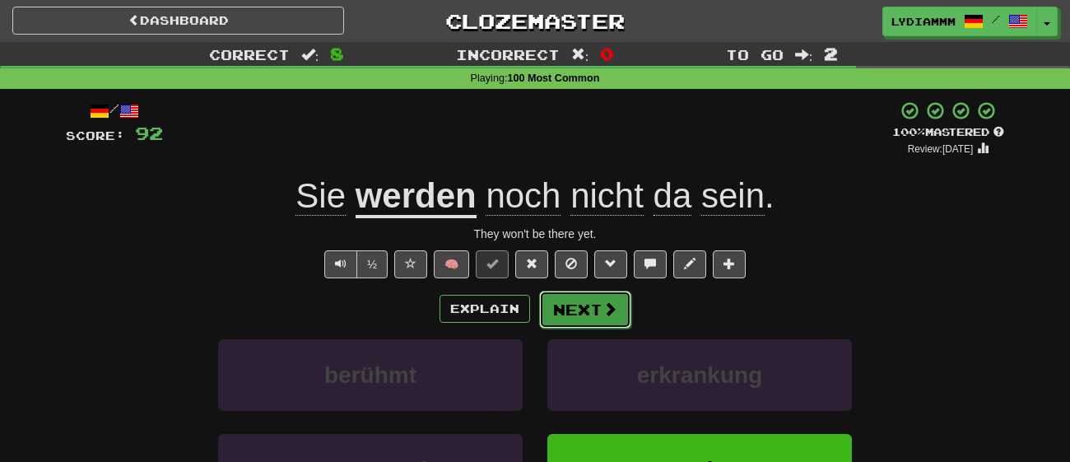
click at [560, 319] on button "Next" at bounding box center [585, 310] width 92 height 38
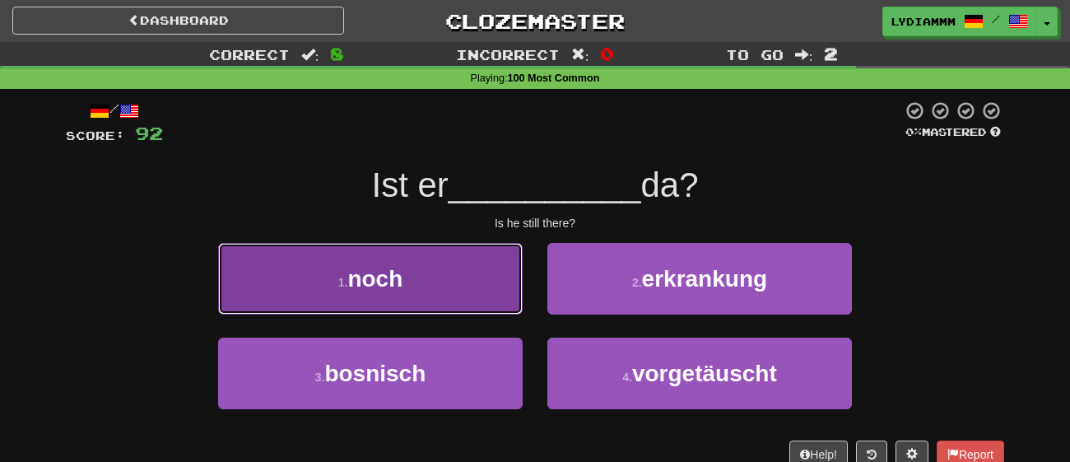
click at [449, 302] on button "1 . noch" at bounding box center [370, 279] width 305 height 72
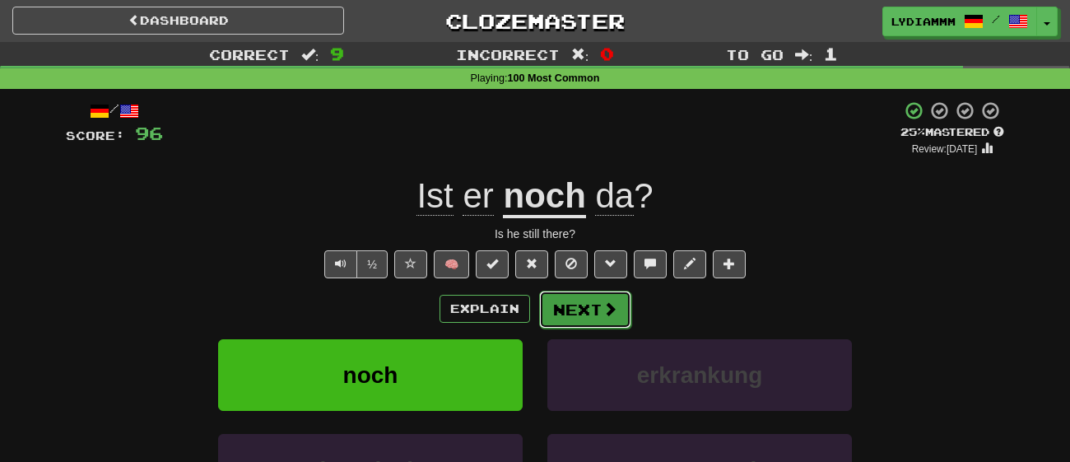
click at [577, 318] on button "Next" at bounding box center [585, 310] width 92 height 38
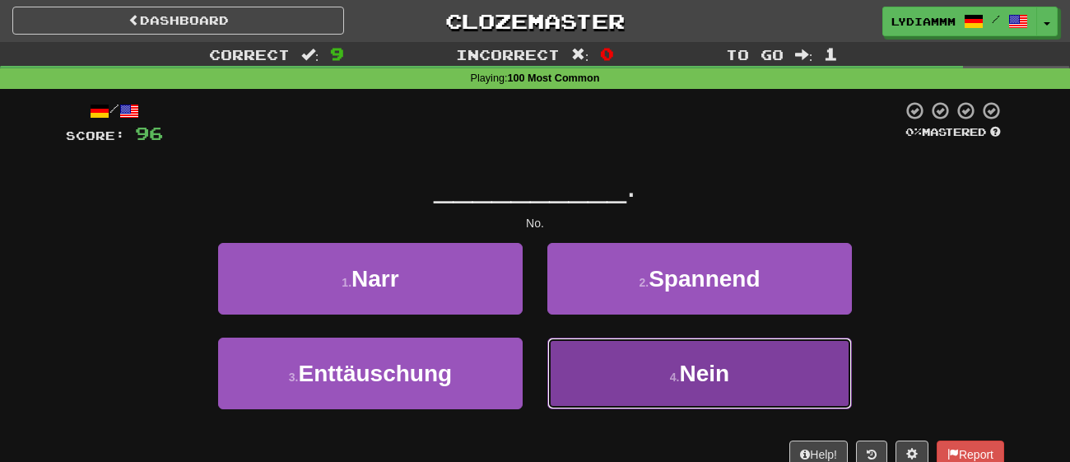
click at [612, 368] on button "4 . Nein" at bounding box center [699, 373] width 305 height 72
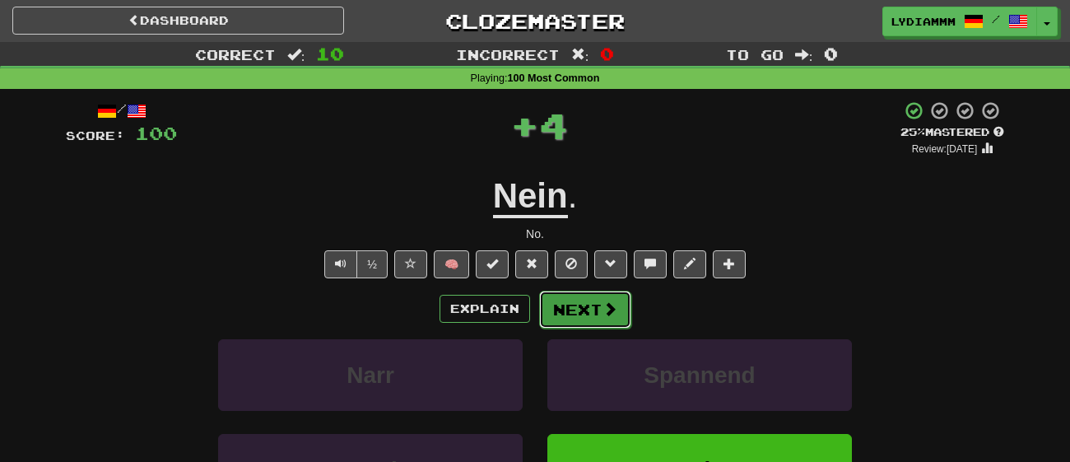
click at [573, 318] on button "Next" at bounding box center [585, 310] width 92 height 38
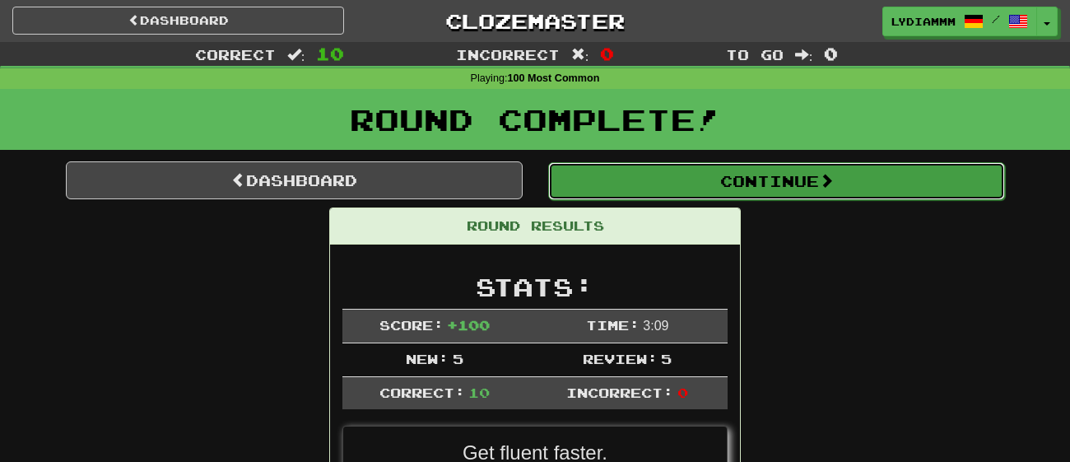
click at [621, 192] on button "Continue" at bounding box center [776, 181] width 457 height 38
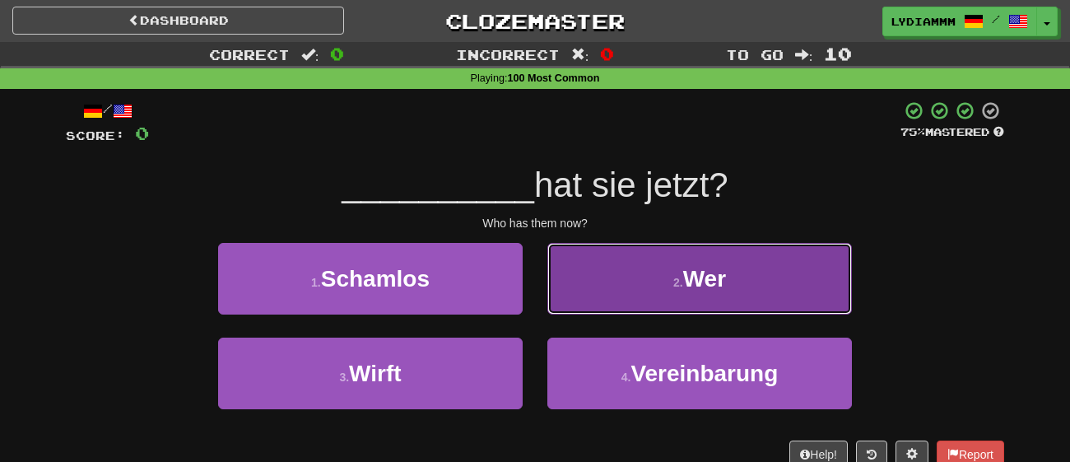
click at [662, 271] on button "2 . Wer" at bounding box center [699, 279] width 305 height 72
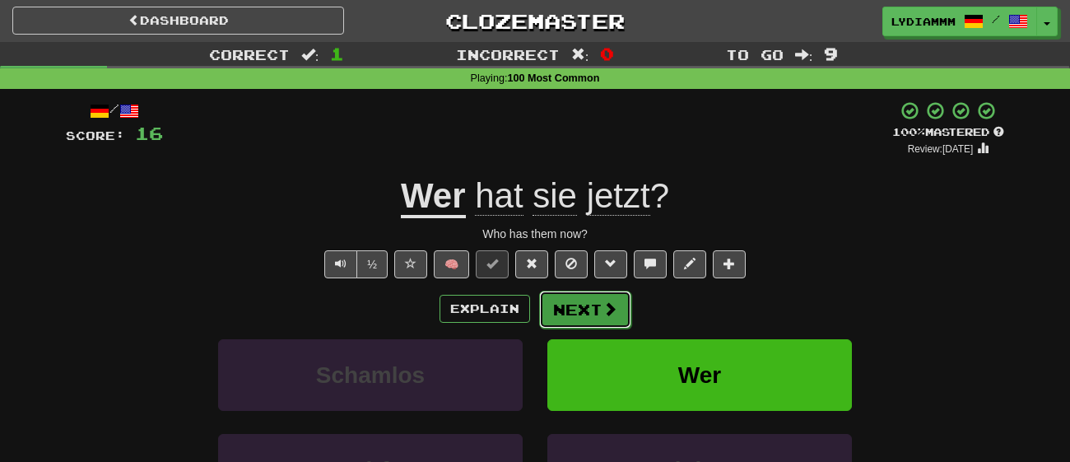
click at [612, 302] on span at bounding box center [609, 308] width 15 height 15
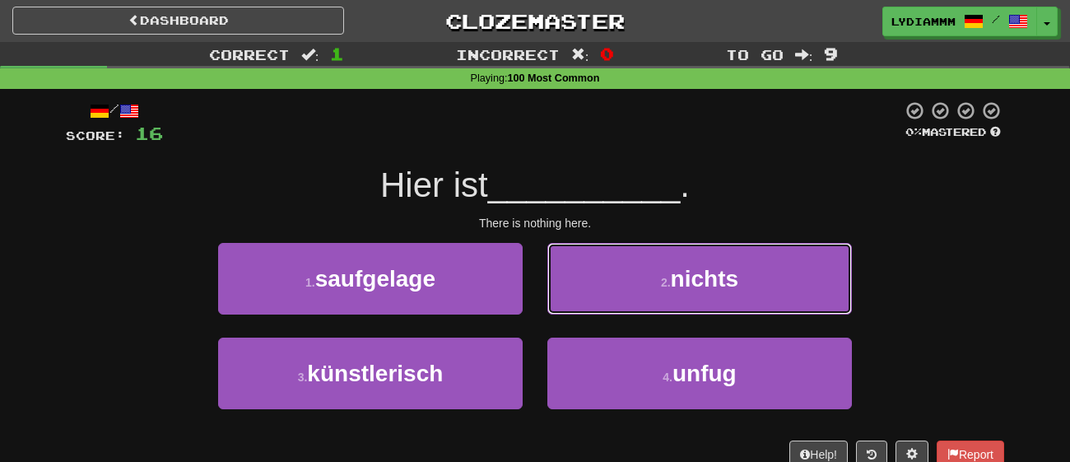
click at [612, 302] on button "2 . nichts" at bounding box center [699, 279] width 305 height 72
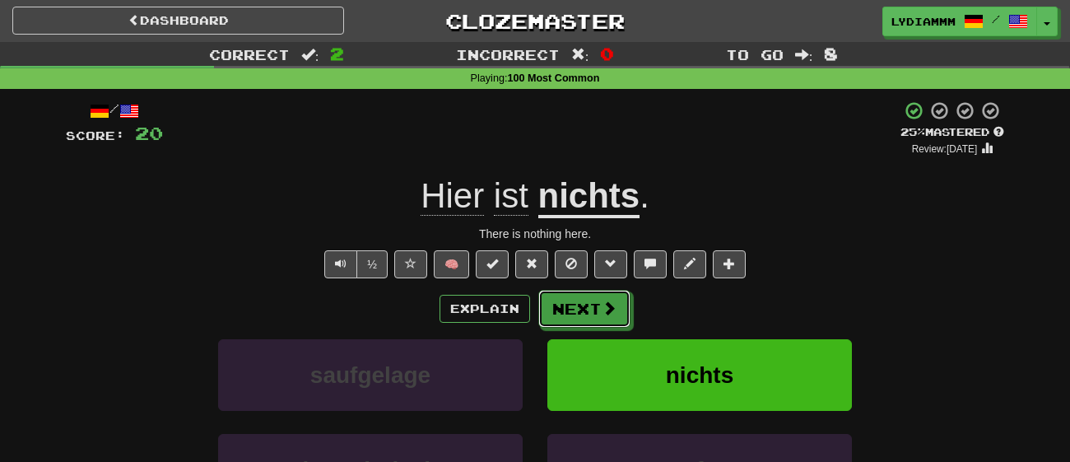
click at [612, 302] on span at bounding box center [609, 307] width 15 height 15
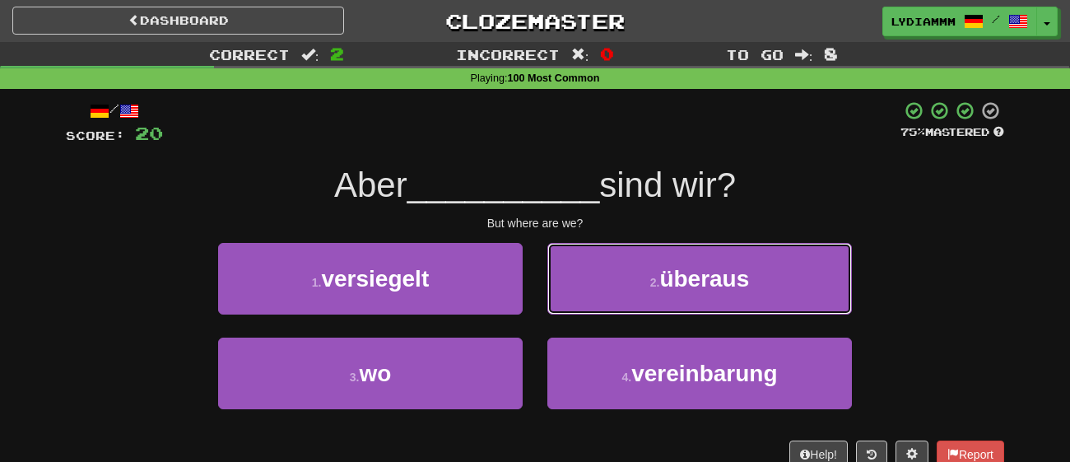
click at [612, 302] on button "2 . überaus" at bounding box center [699, 279] width 305 height 72
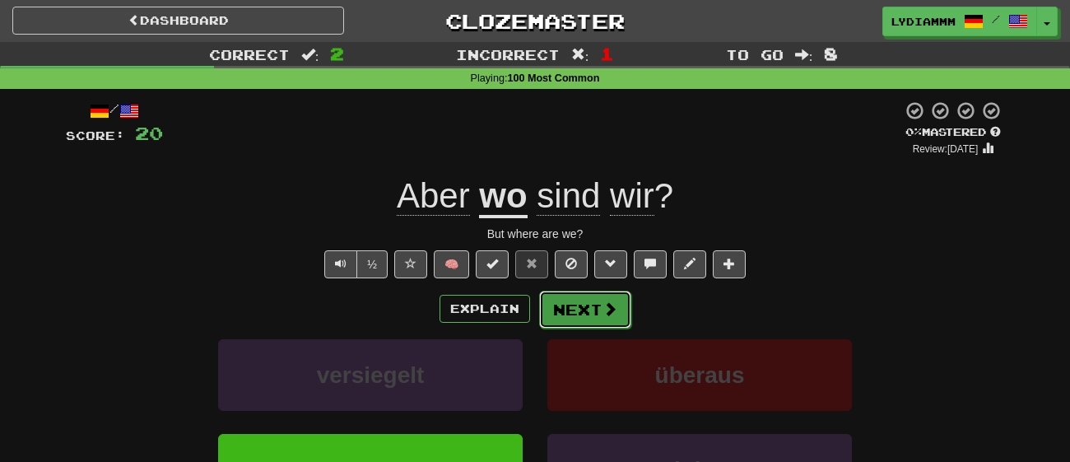
click at [612, 302] on span at bounding box center [609, 308] width 15 height 15
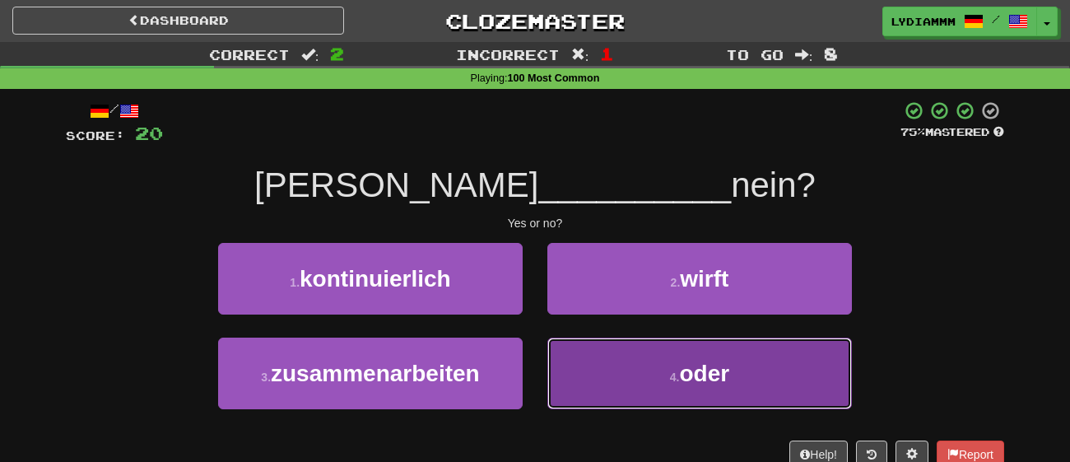
click at [654, 374] on button "4 . oder" at bounding box center [699, 373] width 305 height 72
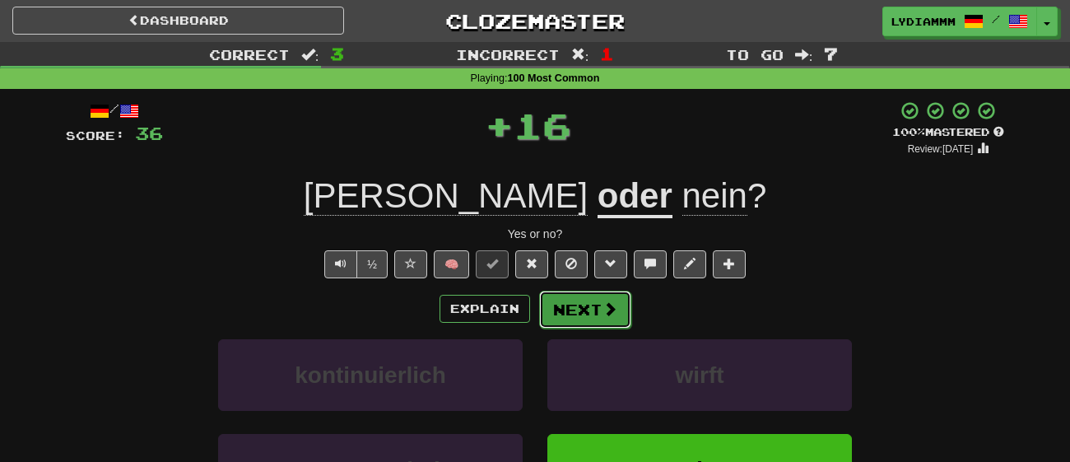
click at [590, 311] on button "Next" at bounding box center [585, 310] width 92 height 38
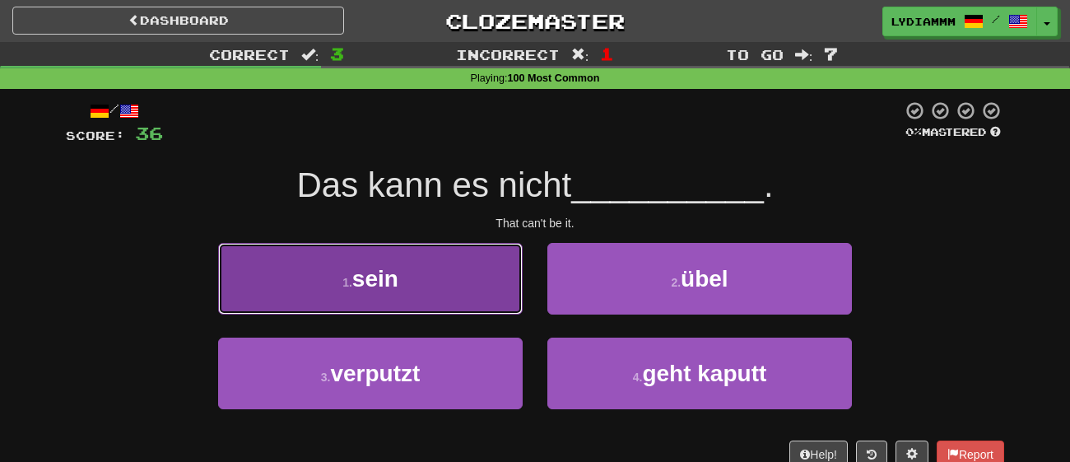
click at [492, 302] on button "1 . sein" at bounding box center [370, 279] width 305 height 72
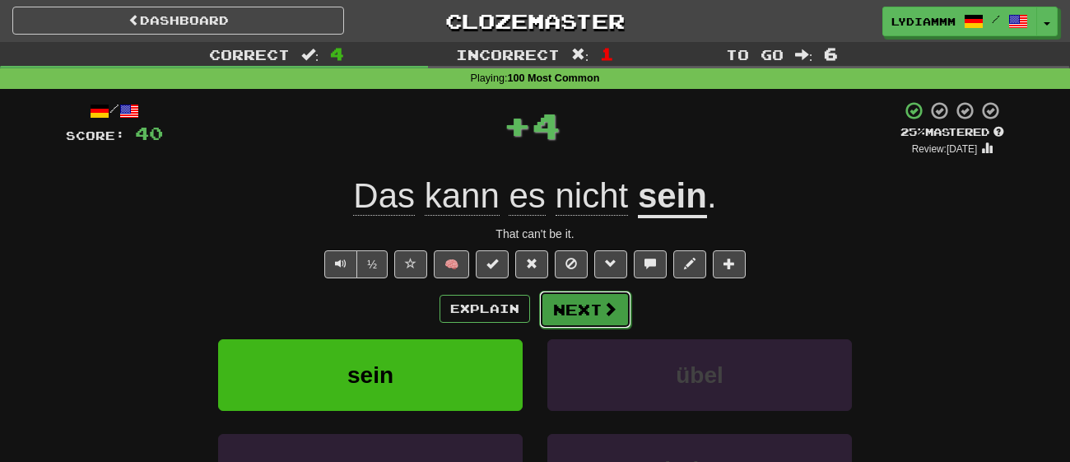
click at [562, 313] on button "Next" at bounding box center [585, 310] width 92 height 38
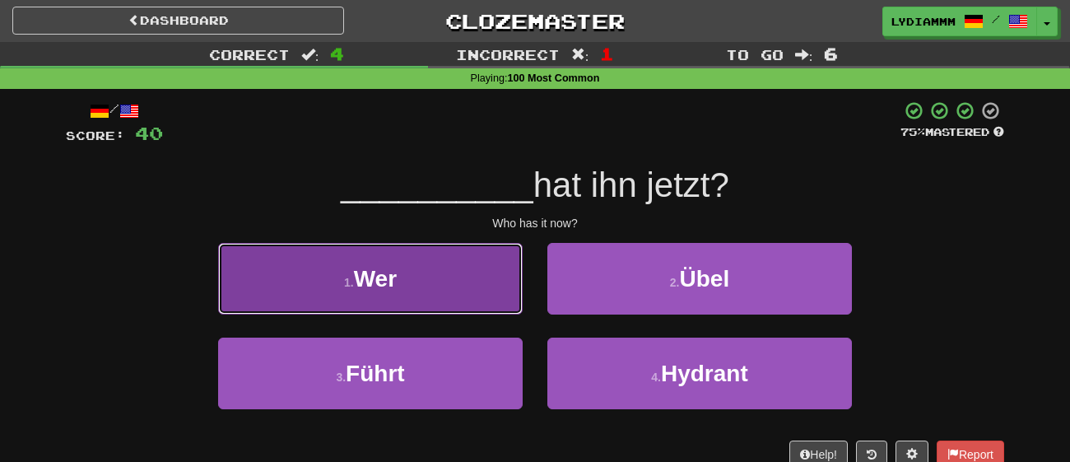
click at [286, 295] on button "1 . Wer" at bounding box center [370, 279] width 305 height 72
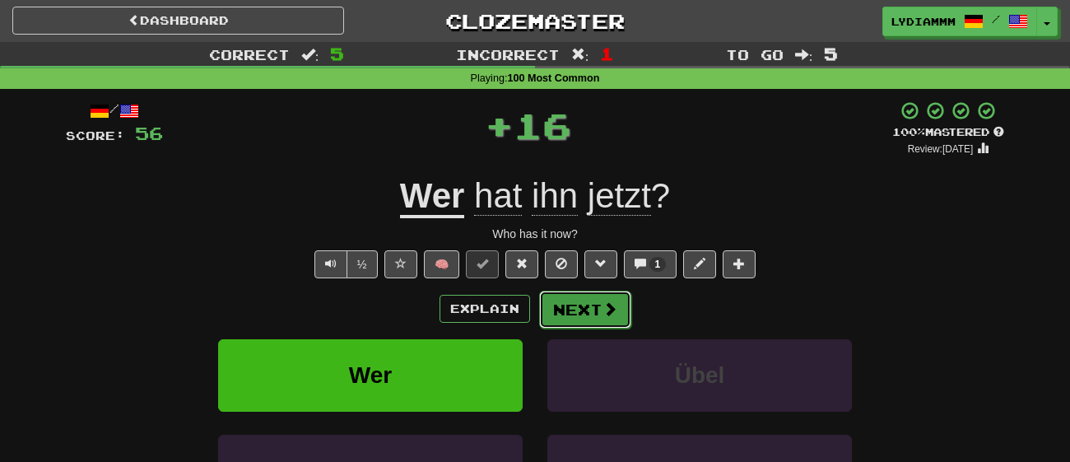
click at [578, 304] on button "Next" at bounding box center [585, 310] width 92 height 38
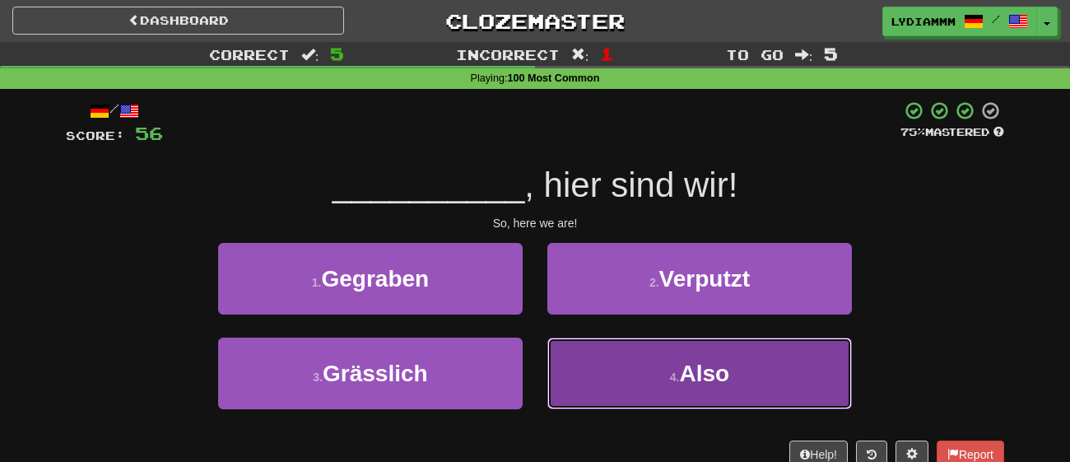
click at [587, 373] on button "4 . Also" at bounding box center [699, 373] width 305 height 72
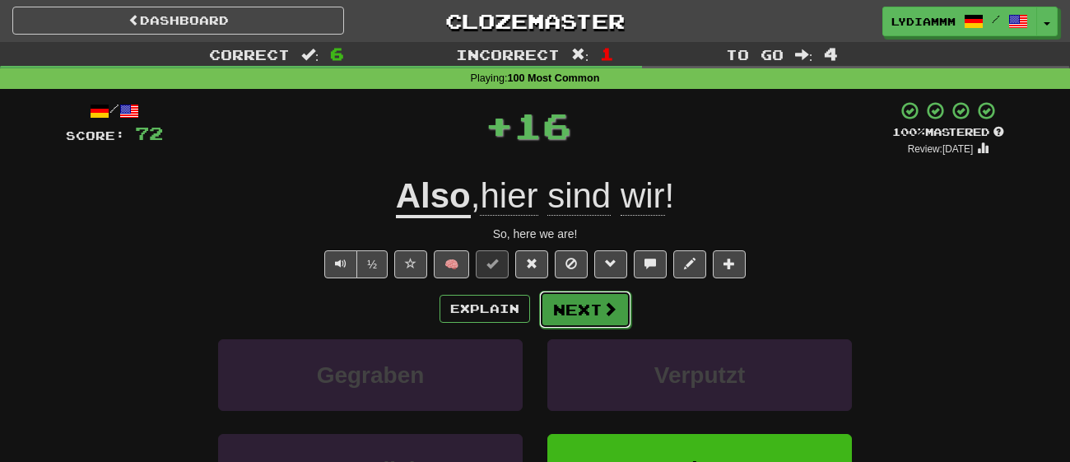
click at [570, 312] on button "Next" at bounding box center [585, 310] width 92 height 38
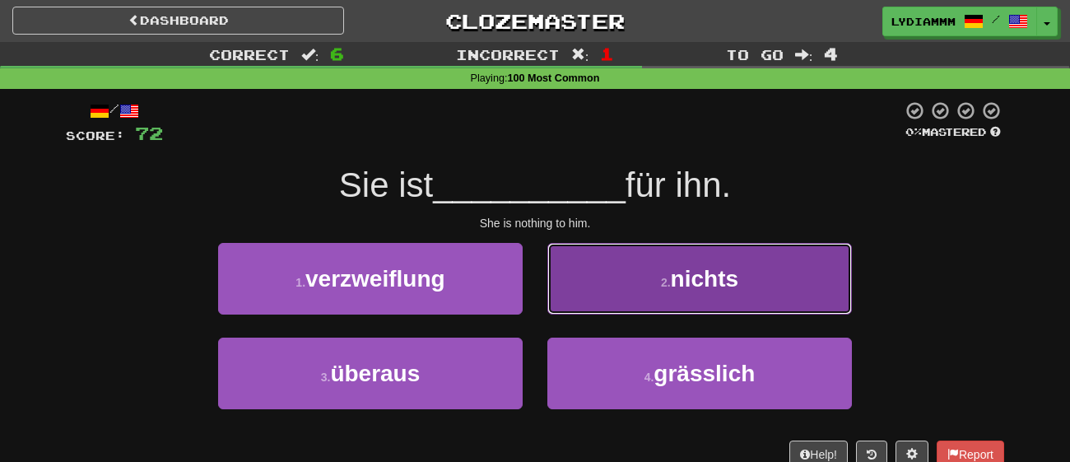
click at [607, 282] on button "2 . nichts" at bounding box center [699, 279] width 305 height 72
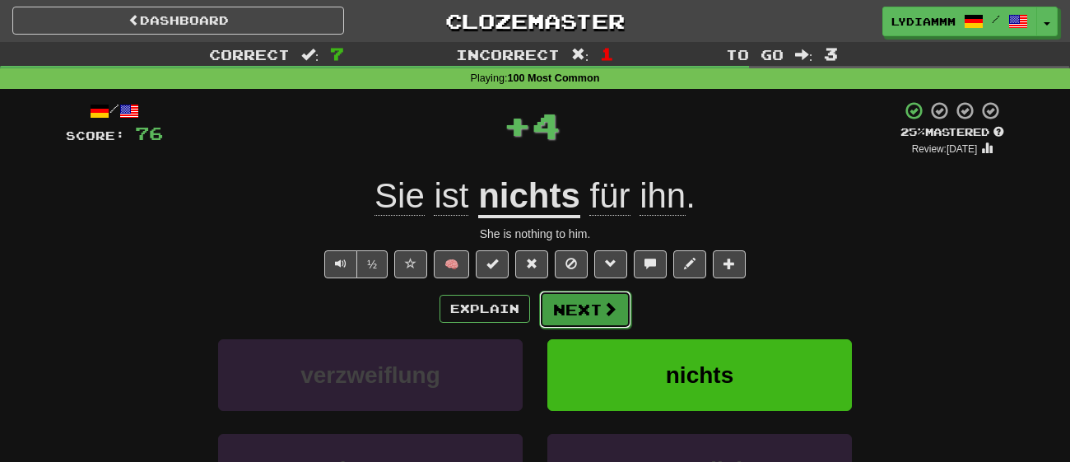
click at [602, 315] on span at bounding box center [609, 308] width 15 height 15
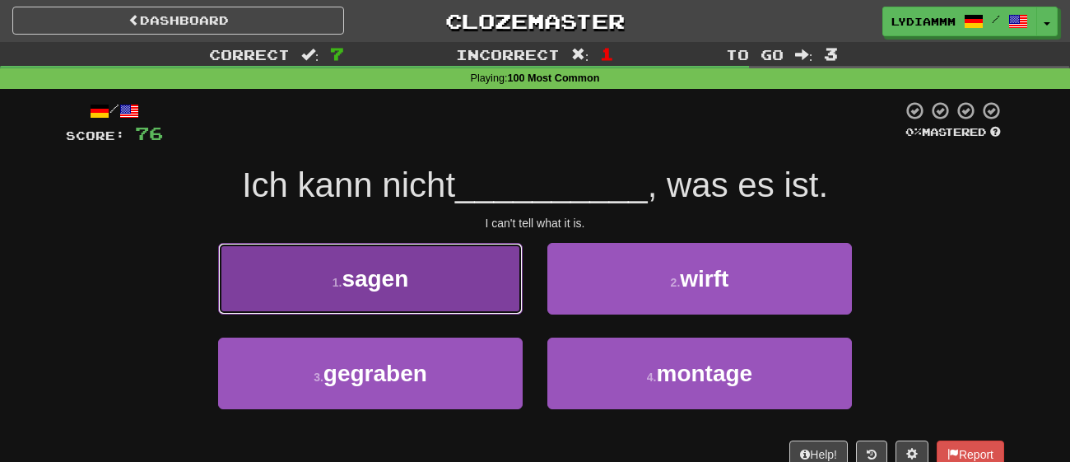
click at [492, 292] on button "1 . sagen" at bounding box center [370, 279] width 305 height 72
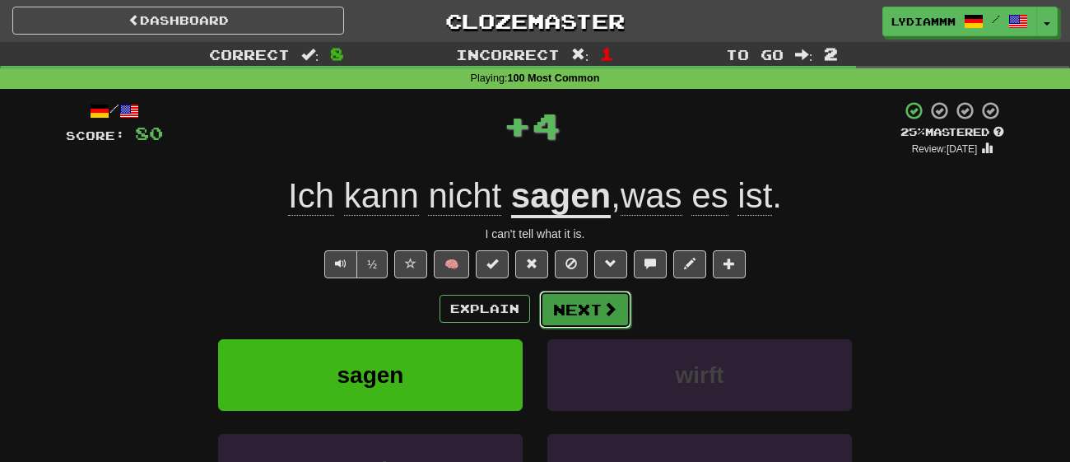
click at [584, 312] on button "Next" at bounding box center [585, 310] width 92 height 38
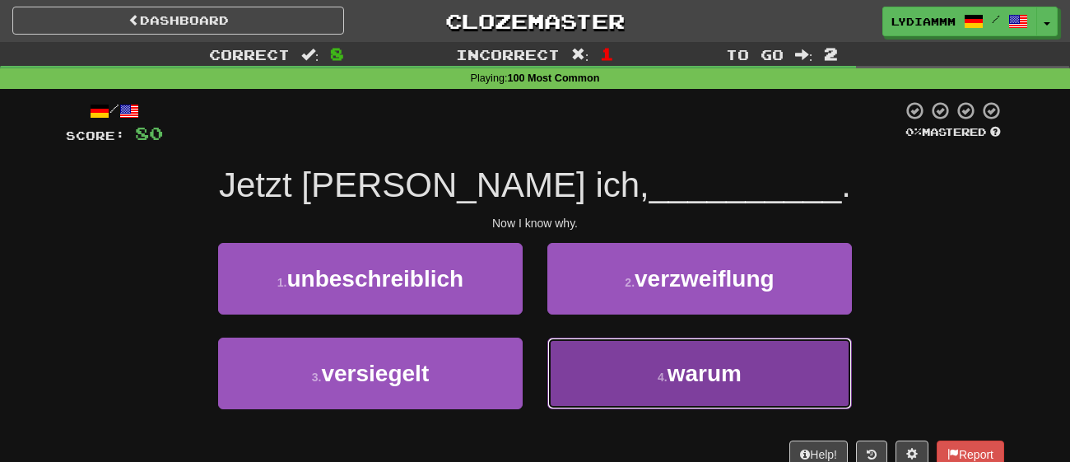
click at [584, 362] on button "4 . warum" at bounding box center [699, 373] width 305 height 72
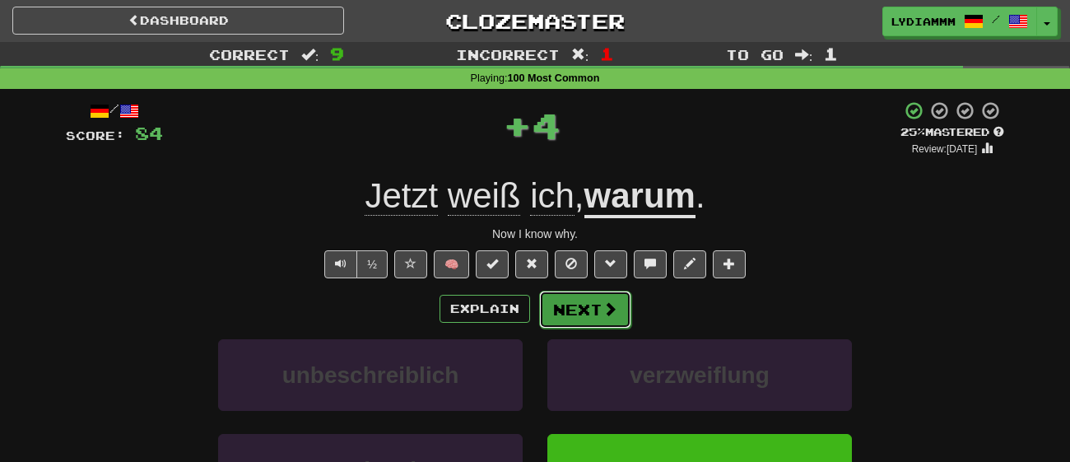
click at [570, 316] on button "Next" at bounding box center [585, 310] width 92 height 38
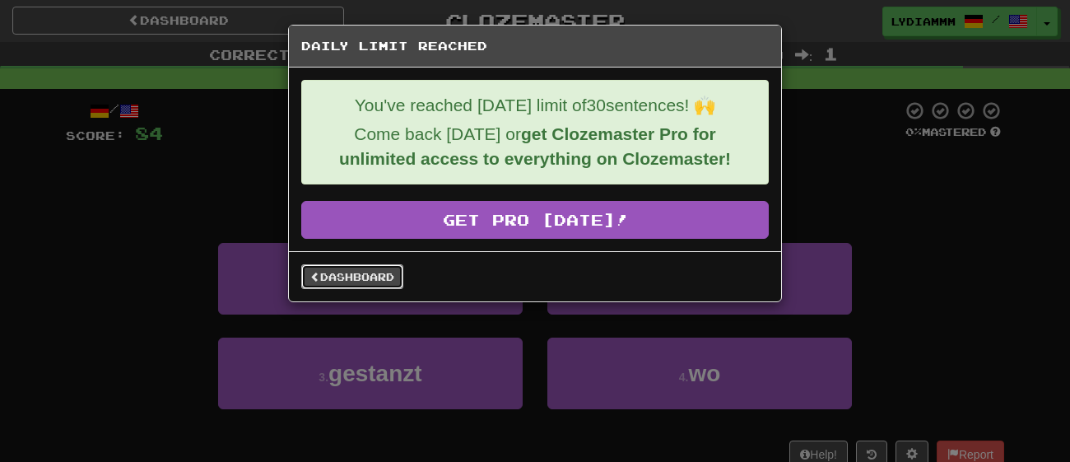
click at [318, 272] on span at bounding box center [315, 277] width 10 height 10
